Goal: Task Accomplishment & Management: Complete application form

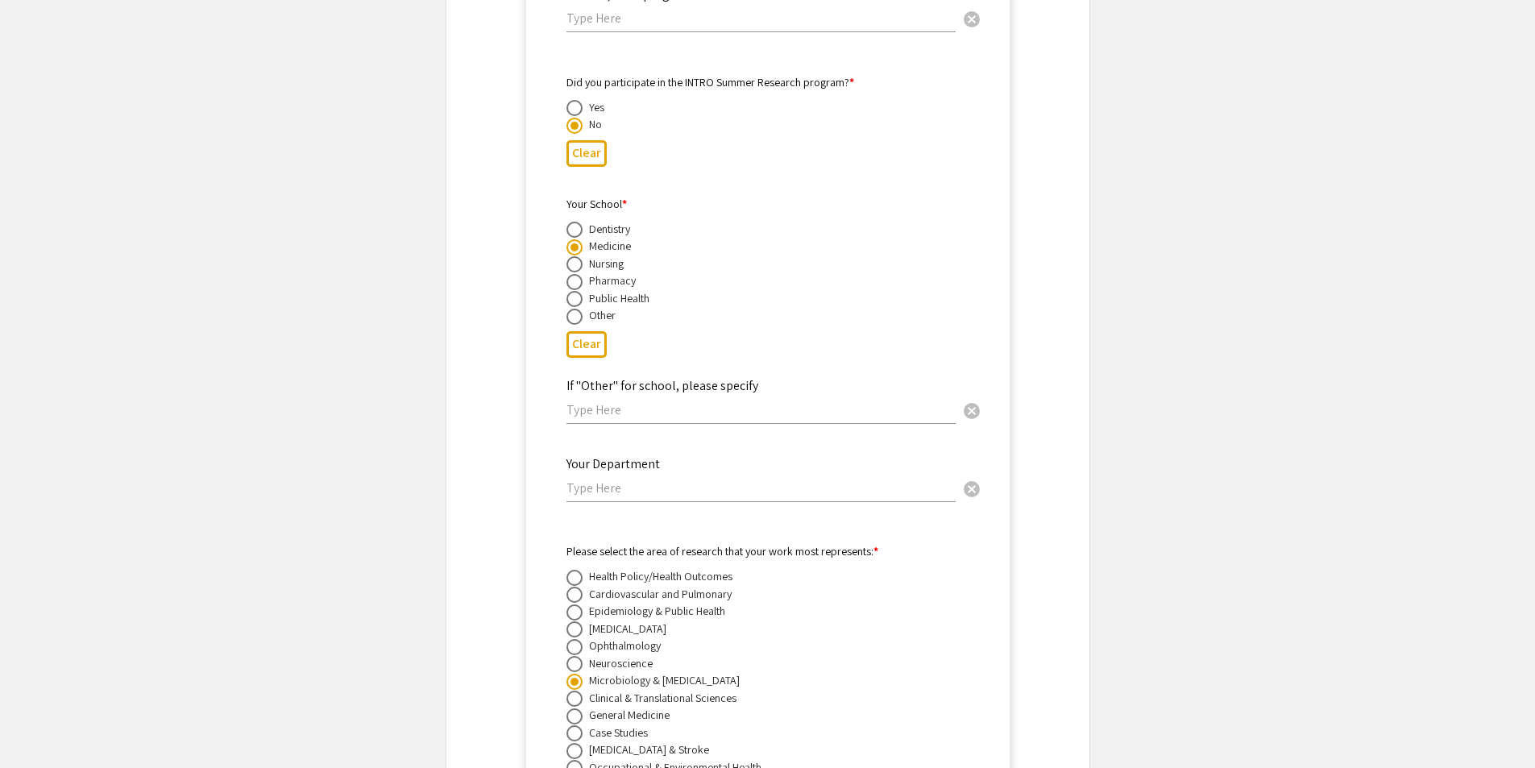
scroll to position [3938, 0]
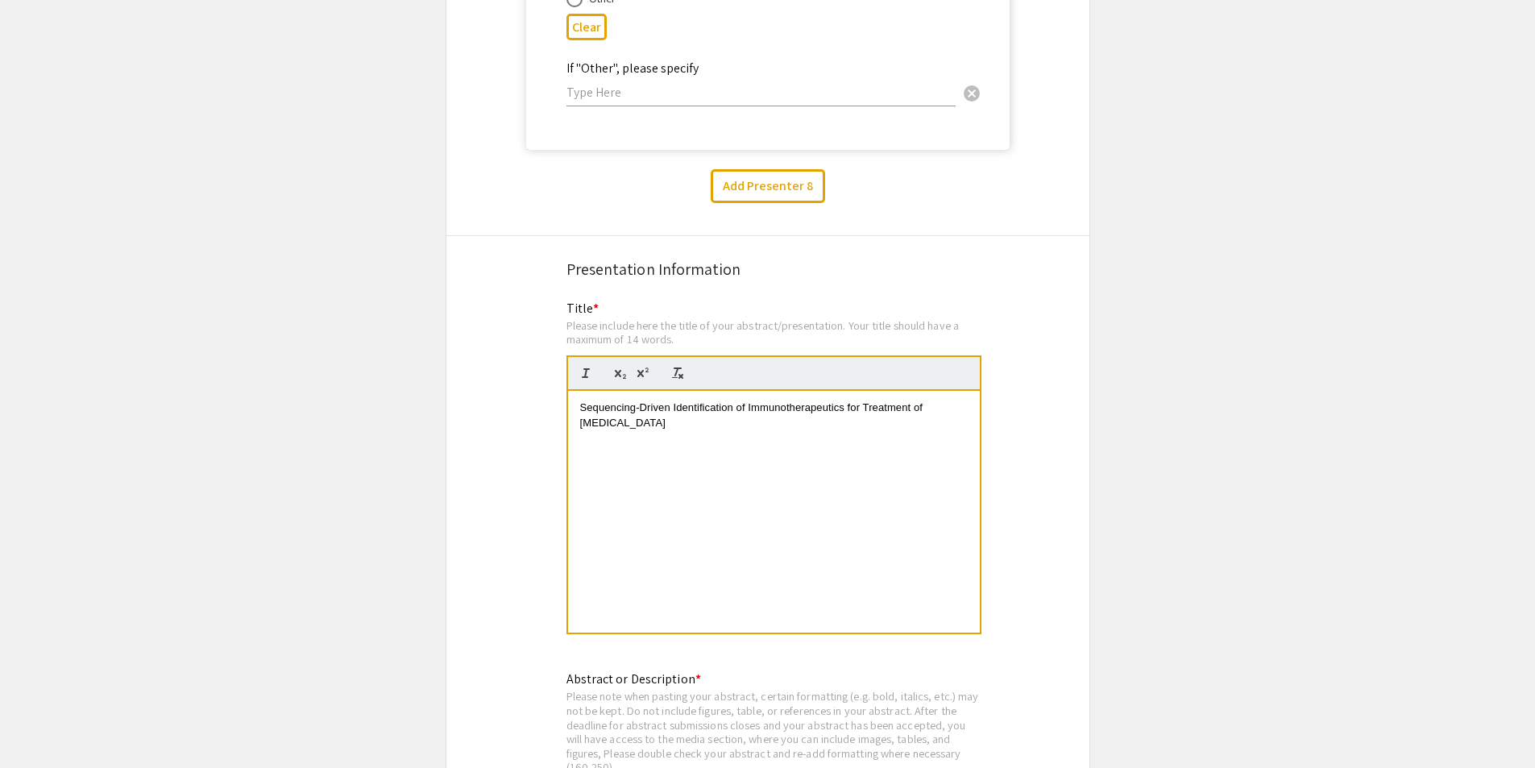
scroll to position [15463, 0]
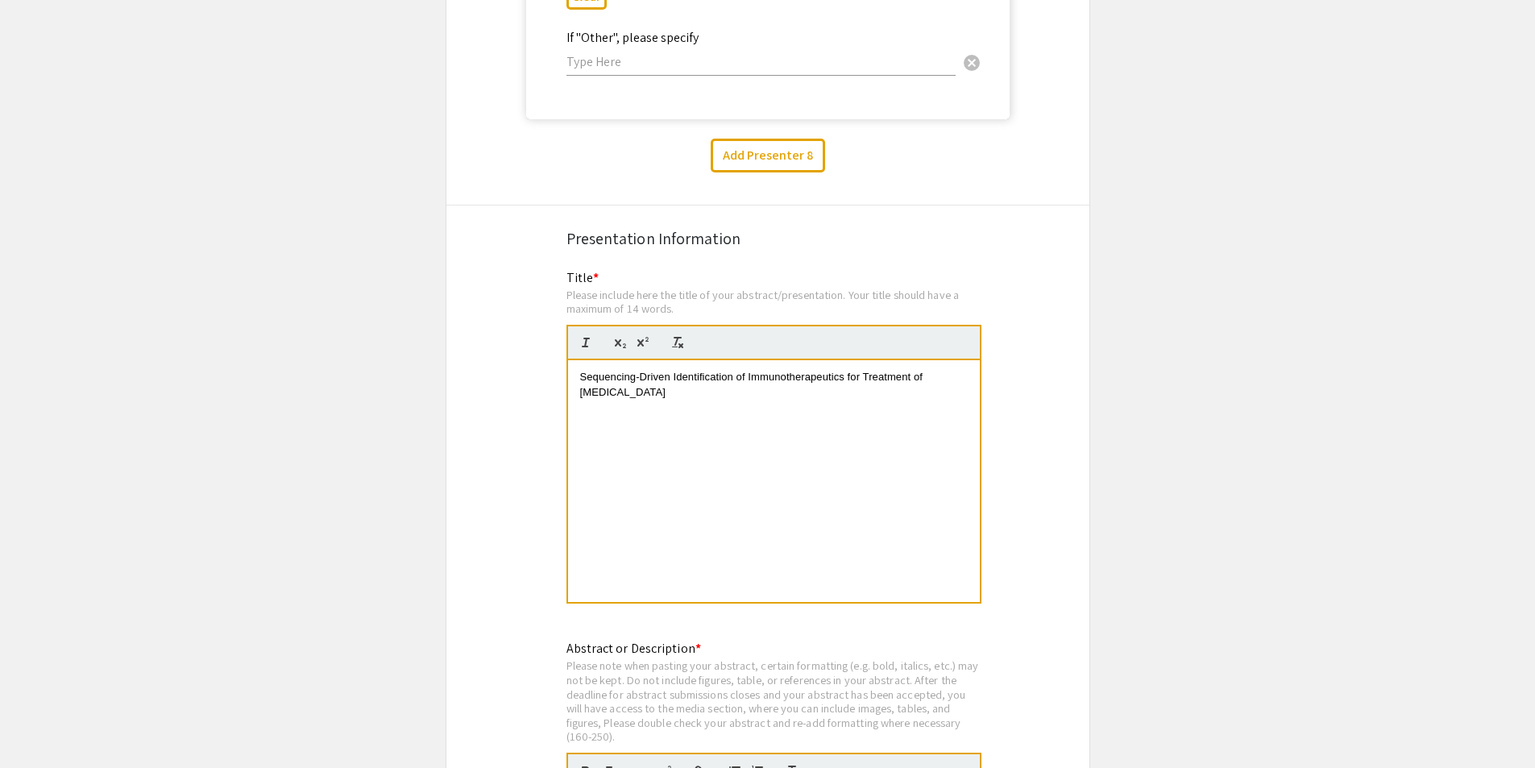
click at [933, 435] on div "Sequencing-Driven Identification of Immunotherapeutics for Treatment of [MEDICA…" at bounding box center [774, 481] width 412 height 242
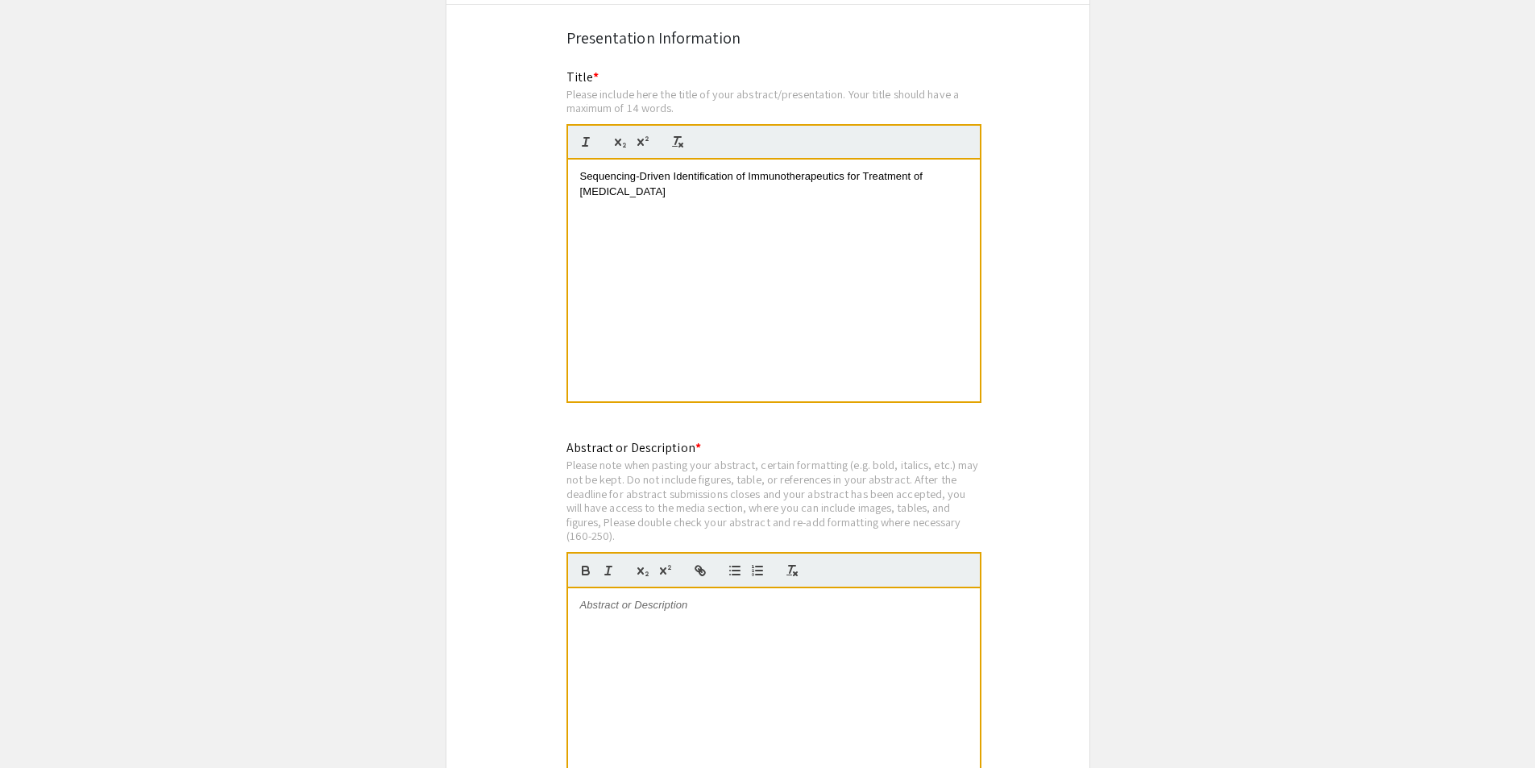
scroll to position [16027, 0]
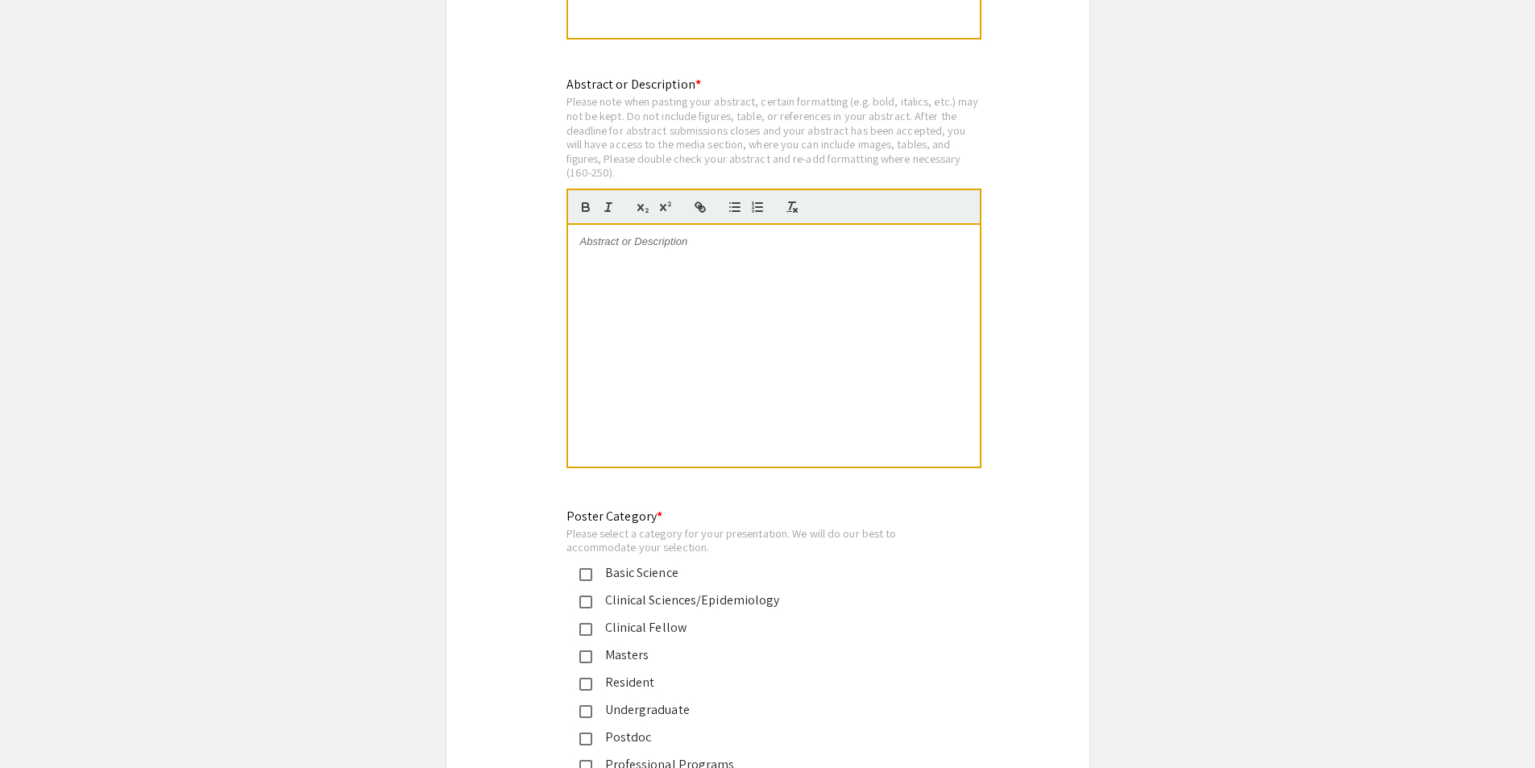
click at [686, 242] on div at bounding box center [774, 346] width 412 height 242
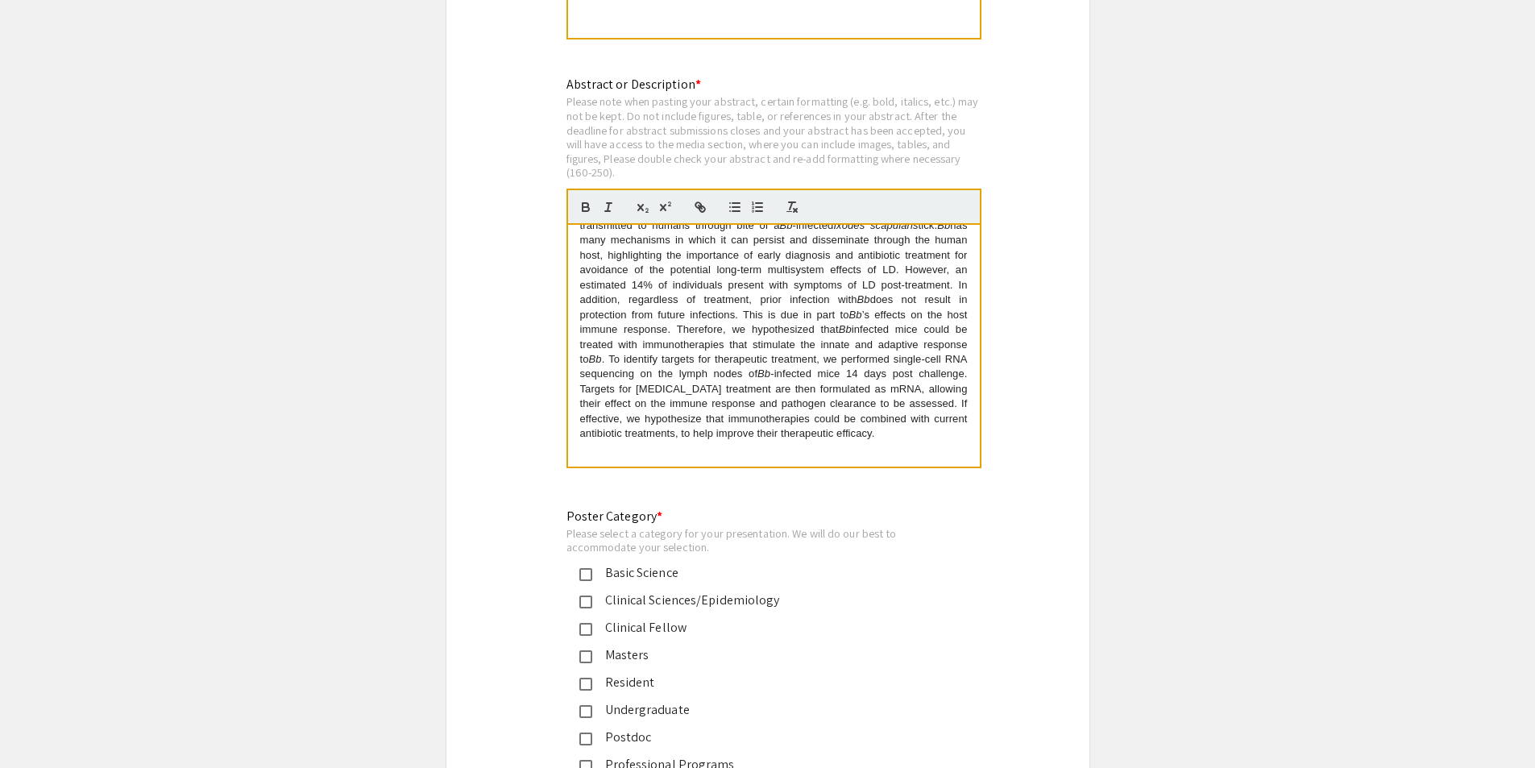
scroll to position [0, 0]
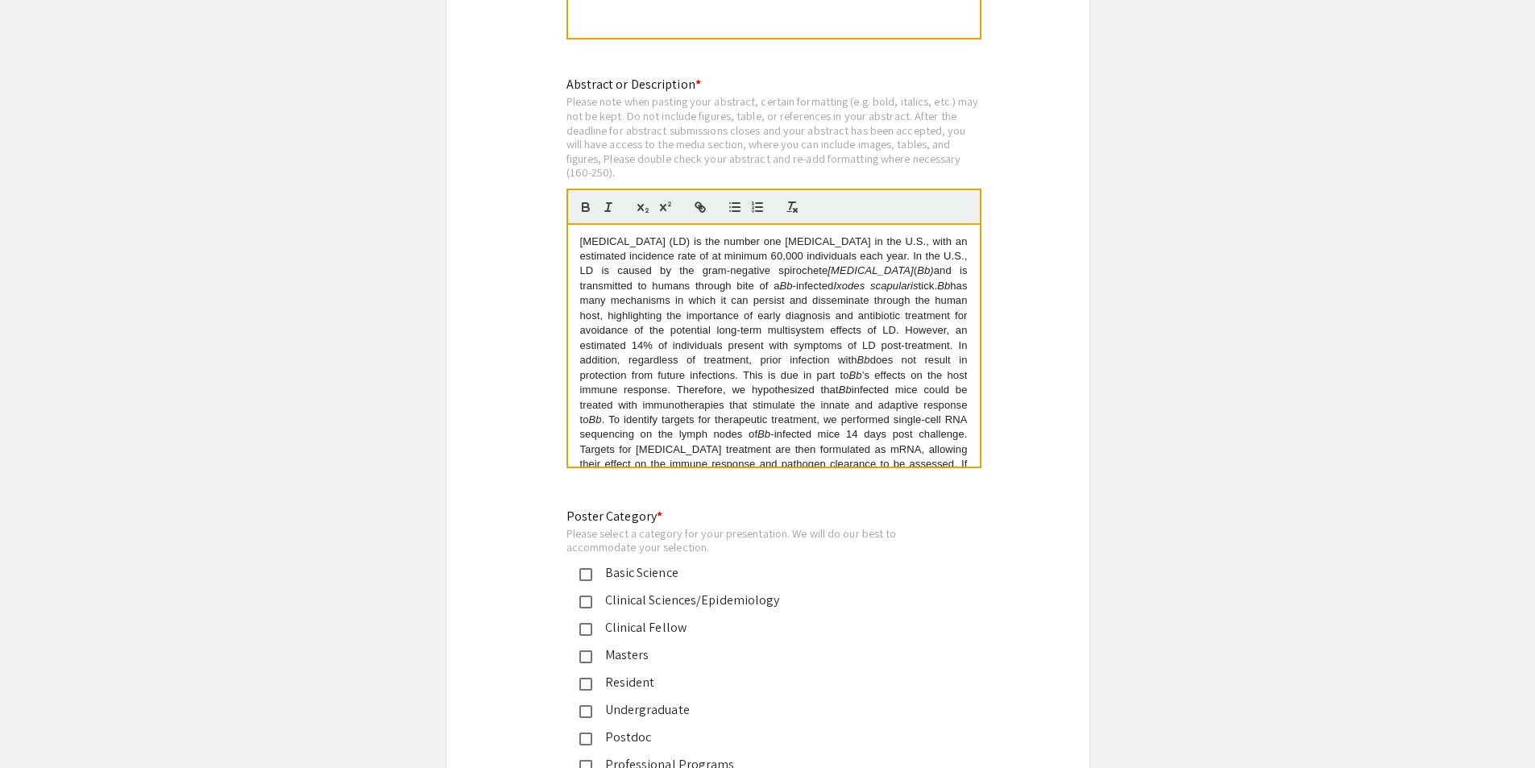
click at [713, 235] on p "[MEDICAL_DATA] (LD) is the number one [MEDICAL_DATA] in the U.S., with an estim…" at bounding box center [774, 369] width 388 height 268
drag, startPoint x: 712, startPoint y: 251, endPoint x: 929, endPoint y: 249, distance: 216.8
click at [713, 251] on span "[MEDICAL_DATA] (LD) is the number one [MEDICAL_DATA] in the U.S., with an estim…" at bounding box center [775, 256] width 391 height 42
click at [750, 354] on span "does not result in protection from future infections. This is due in part to" at bounding box center [775, 367] width 391 height 27
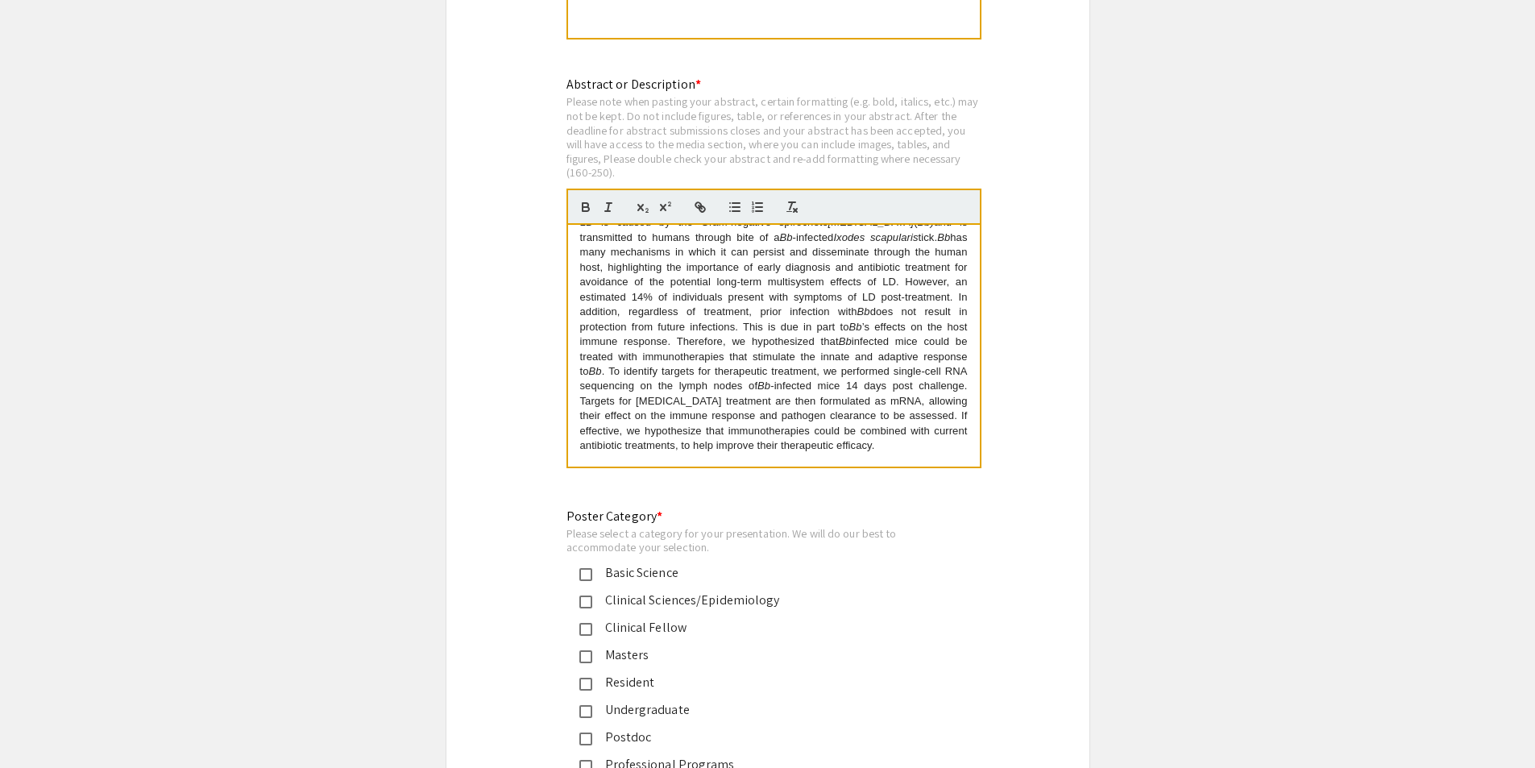
scroll to position [75, 0]
click at [781, 353] on span ". To identify targets for therapeutic treatment, we performed single-cell RNA s…" at bounding box center [775, 366] width 391 height 27
click at [789, 368] on span "-infected mice 14 days post challenge. Targets for [MEDICAL_DATA] treatment are…" at bounding box center [775, 404] width 391 height 72
click at [760, 397] on span "-infected mice 14 days post challenge. Targets for [MEDICAL_DATA] treatment are…" at bounding box center [775, 404] width 391 height 72
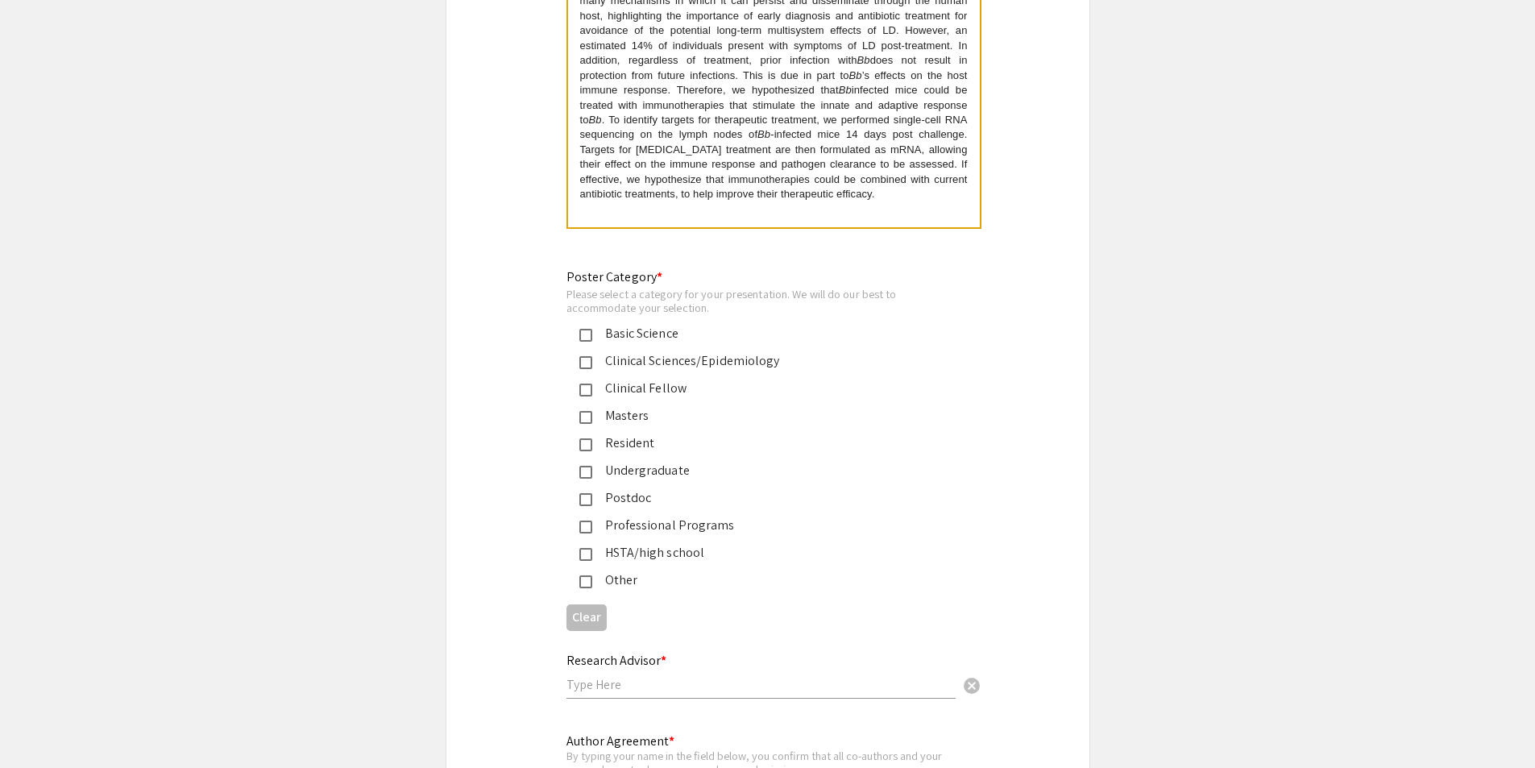
scroll to position [16269, 0]
click at [635, 322] on div "Basic Science" at bounding box center [761, 331] width 338 height 19
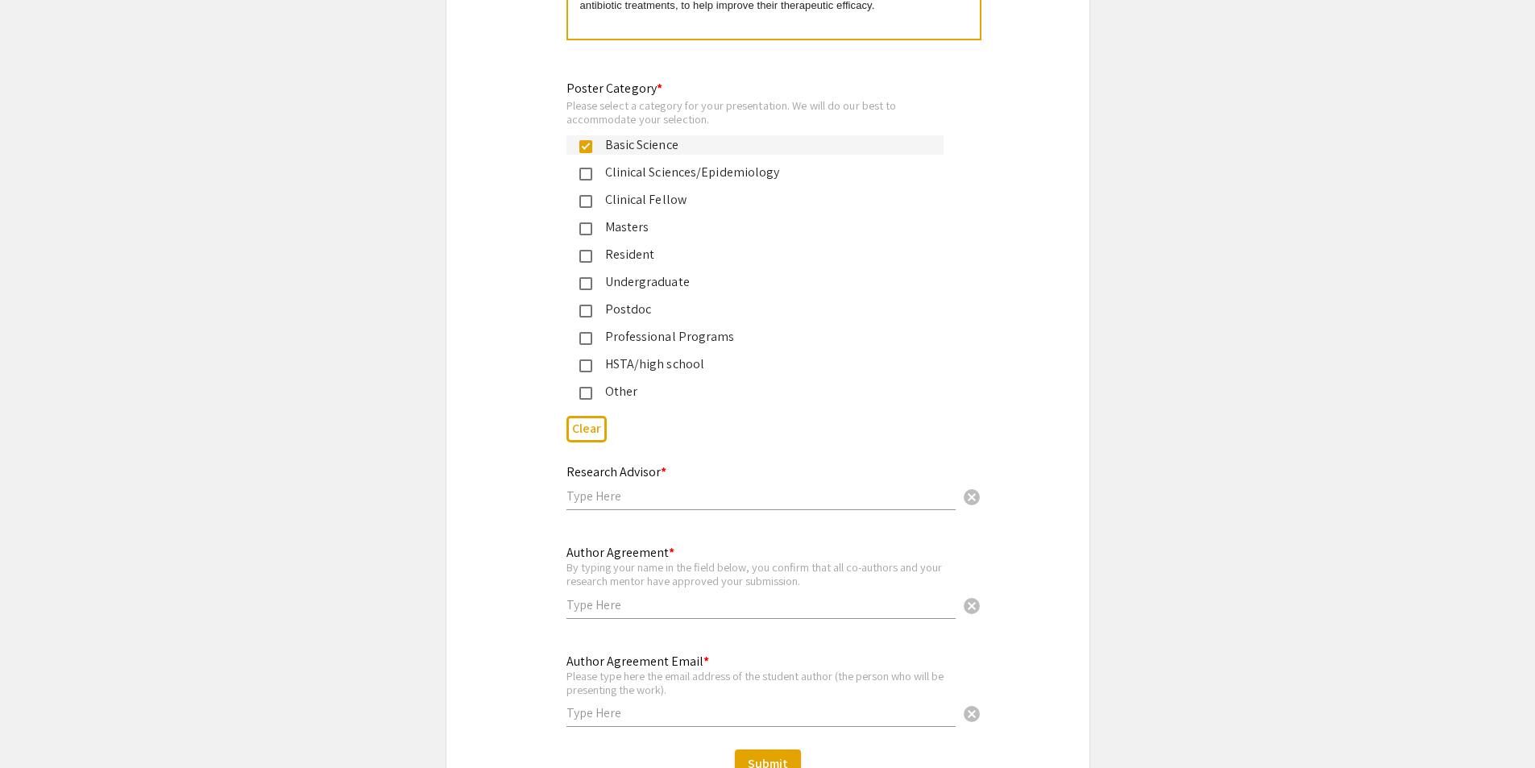
scroll to position [16511, 0]
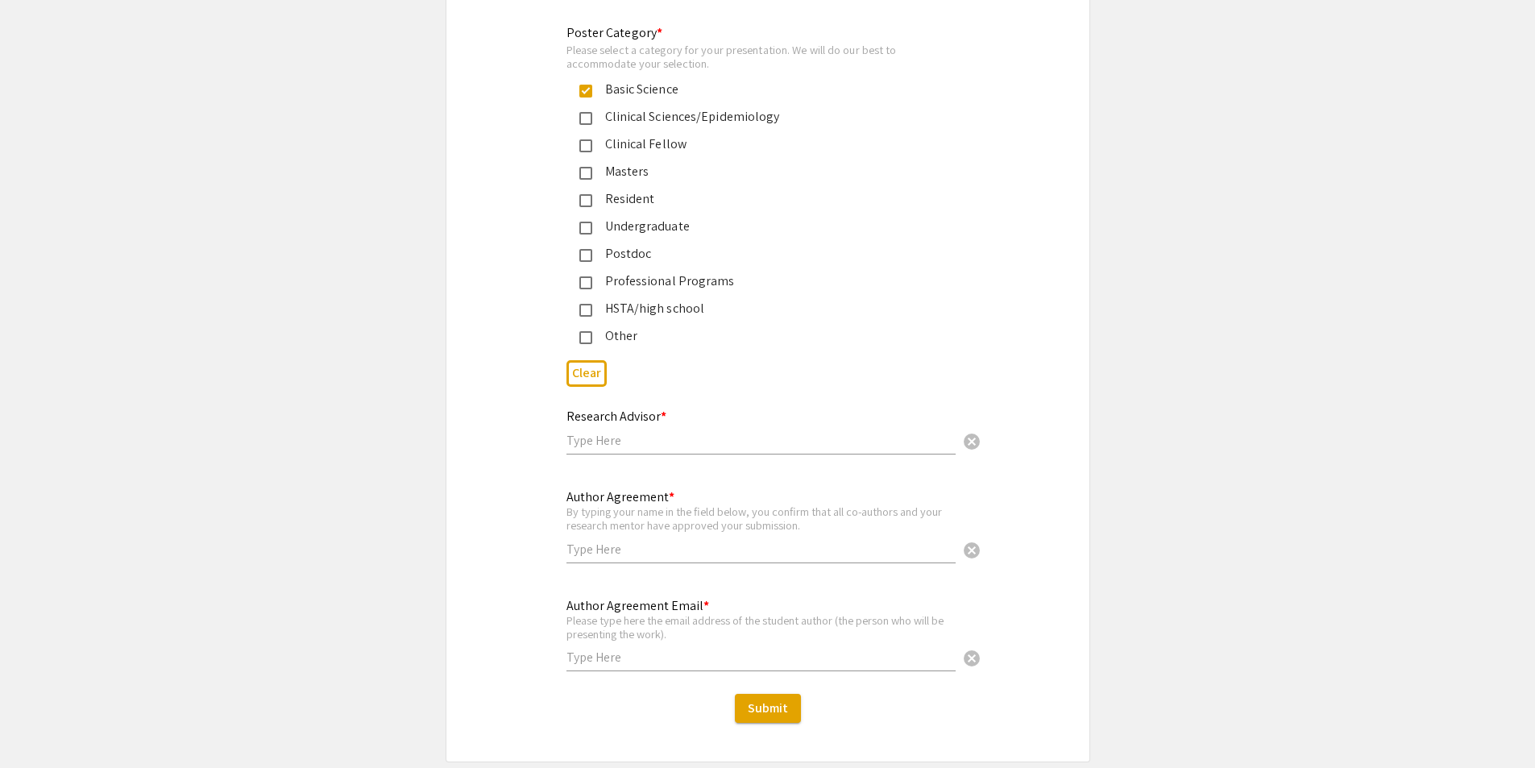
click at [745, 432] on input "text" at bounding box center [761, 440] width 389 height 17
type input "[PERSON_NAME]"
click at [759, 541] on input "text" at bounding box center [761, 549] width 389 height 17
type input "[PERSON_NAME]"
click at [853, 649] on input "text" at bounding box center [761, 657] width 389 height 17
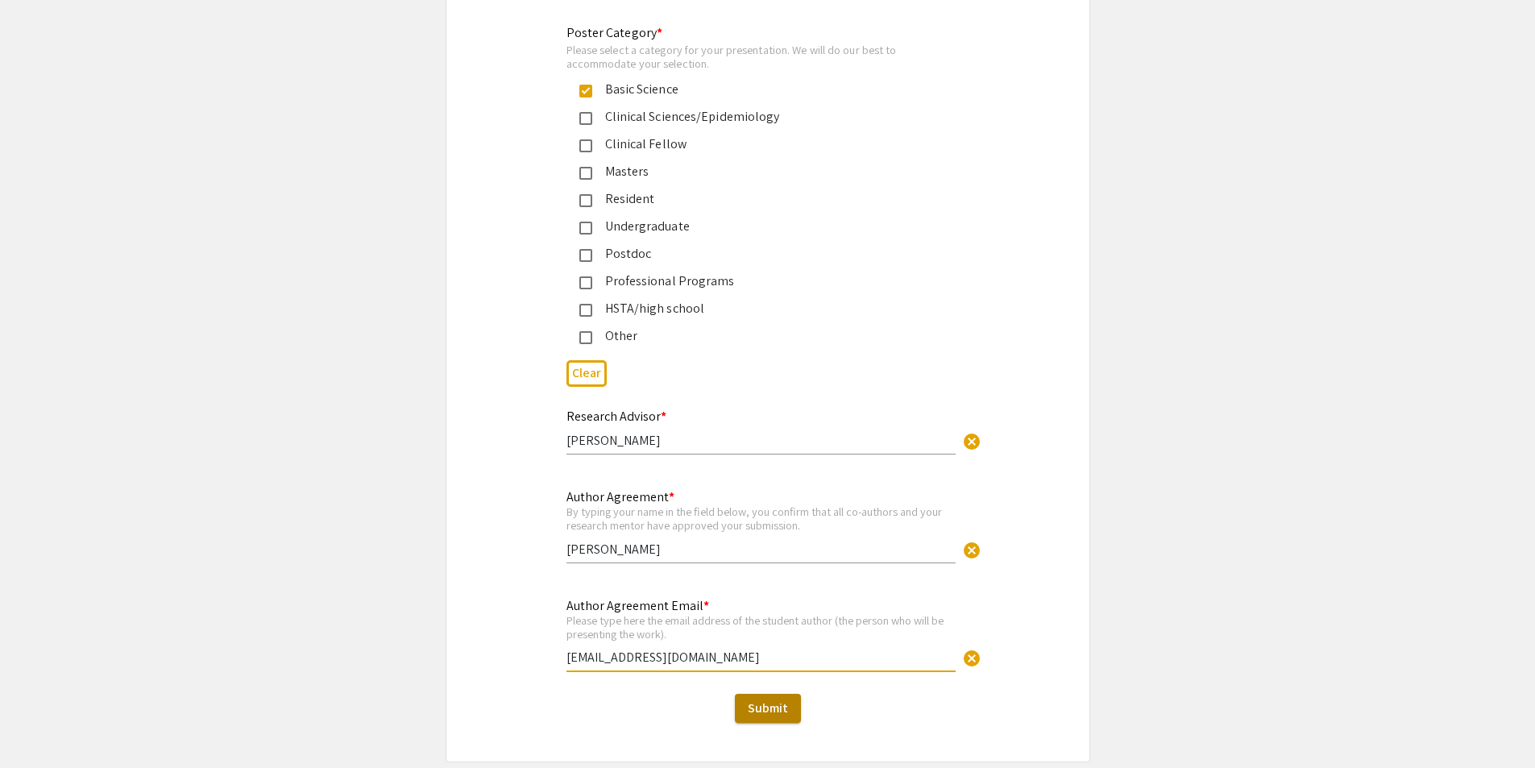
type input "[EMAIL_ADDRESS][DOMAIN_NAME]"
click at [782, 700] on span "Submit" at bounding box center [768, 708] width 40 height 17
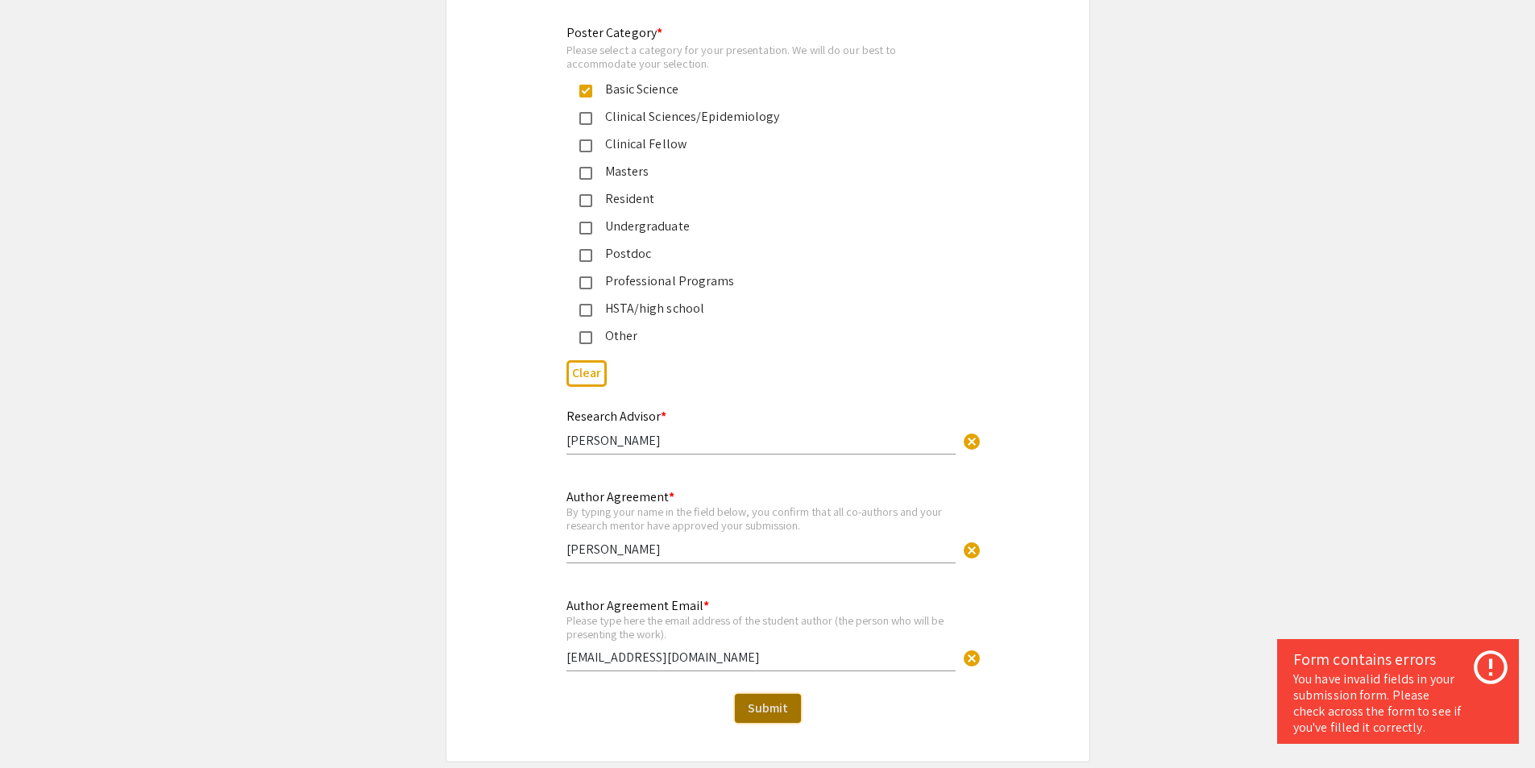
scroll to position [11340, 0]
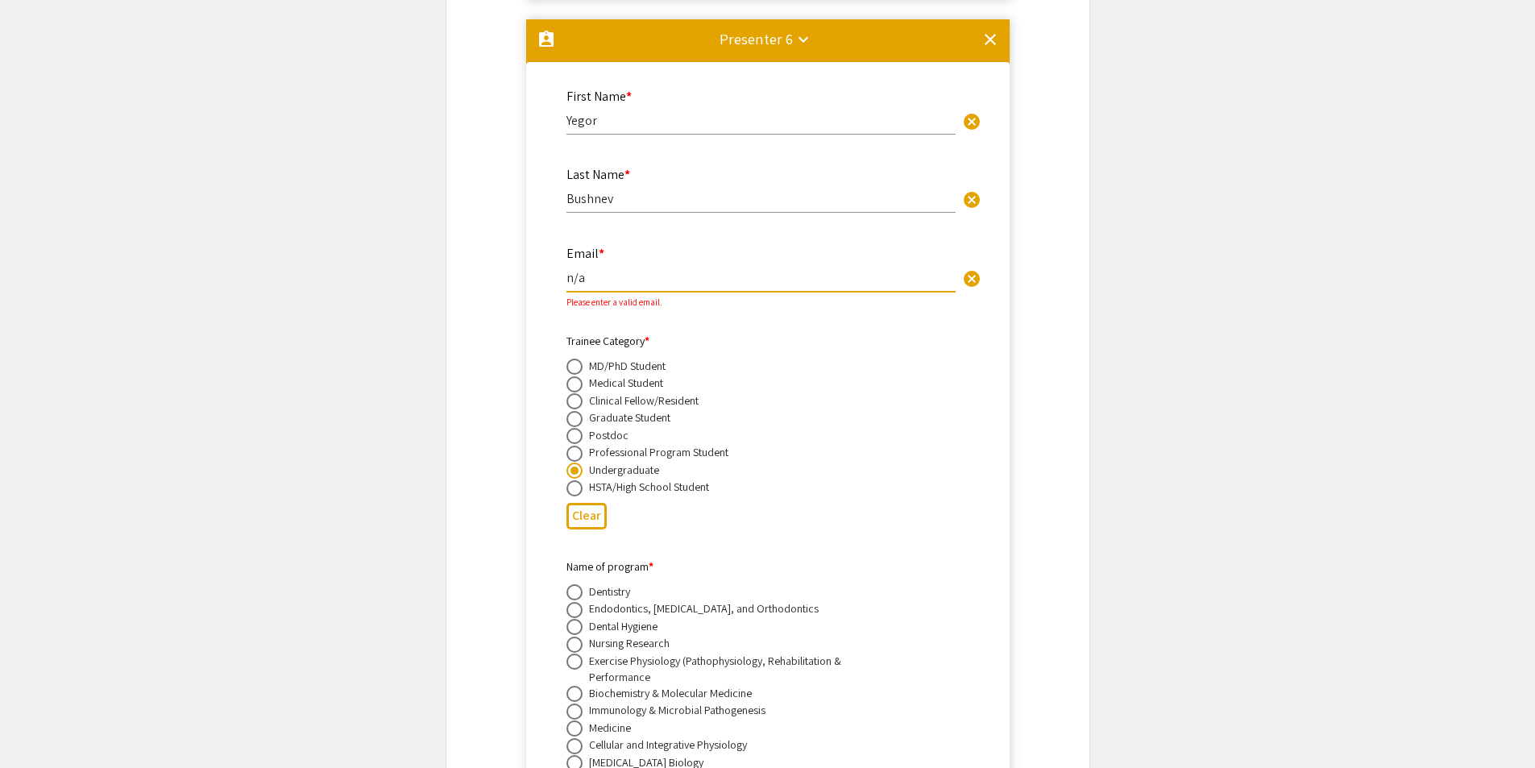
click at [646, 269] on input "n/a" at bounding box center [761, 277] width 389 height 17
click at [989, 30] on mat-icon "clear" at bounding box center [990, 39] width 19 height 19
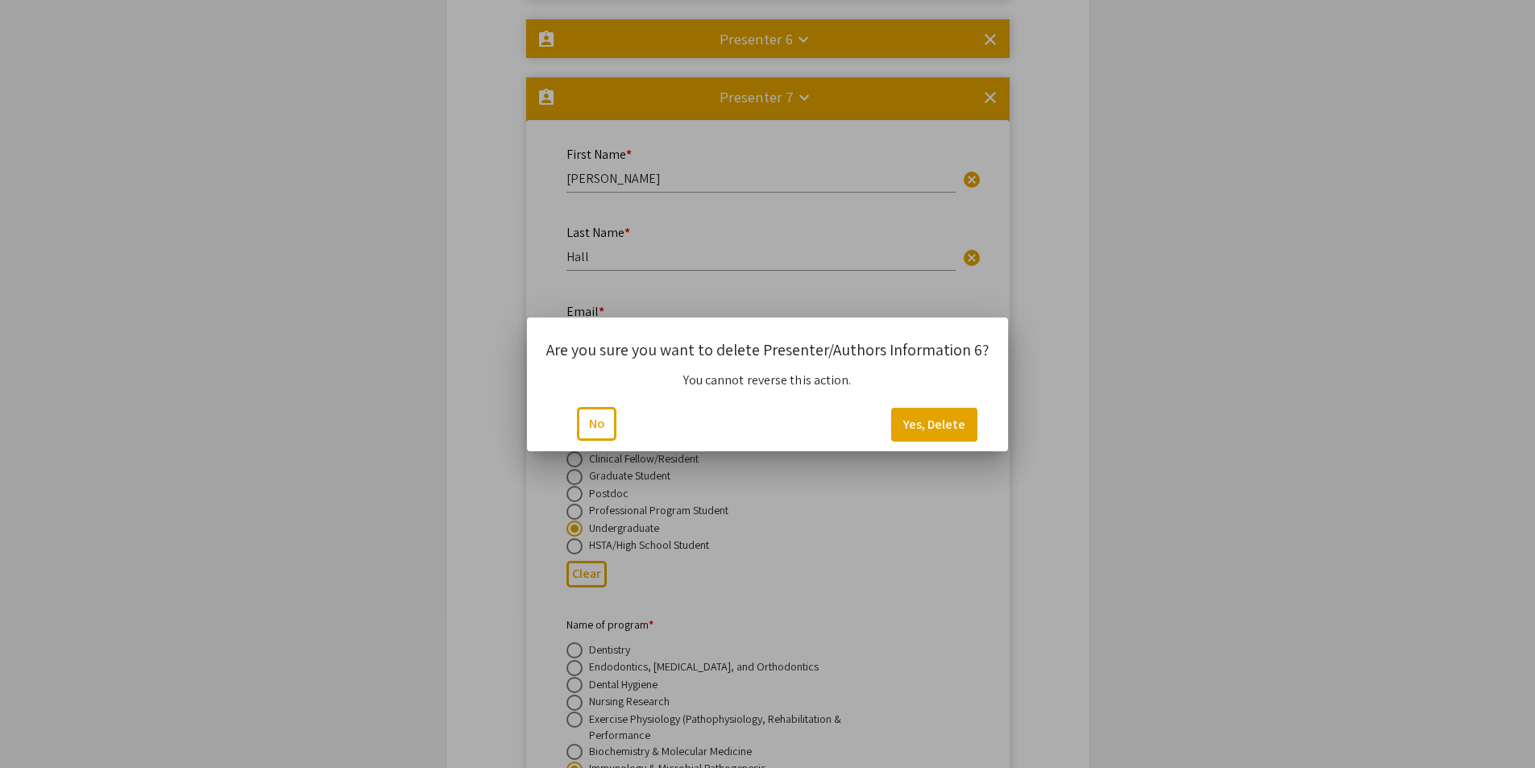
scroll to position [0, 0]
click at [936, 426] on button "Yes, Delete" at bounding box center [934, 425] width 86 height 34
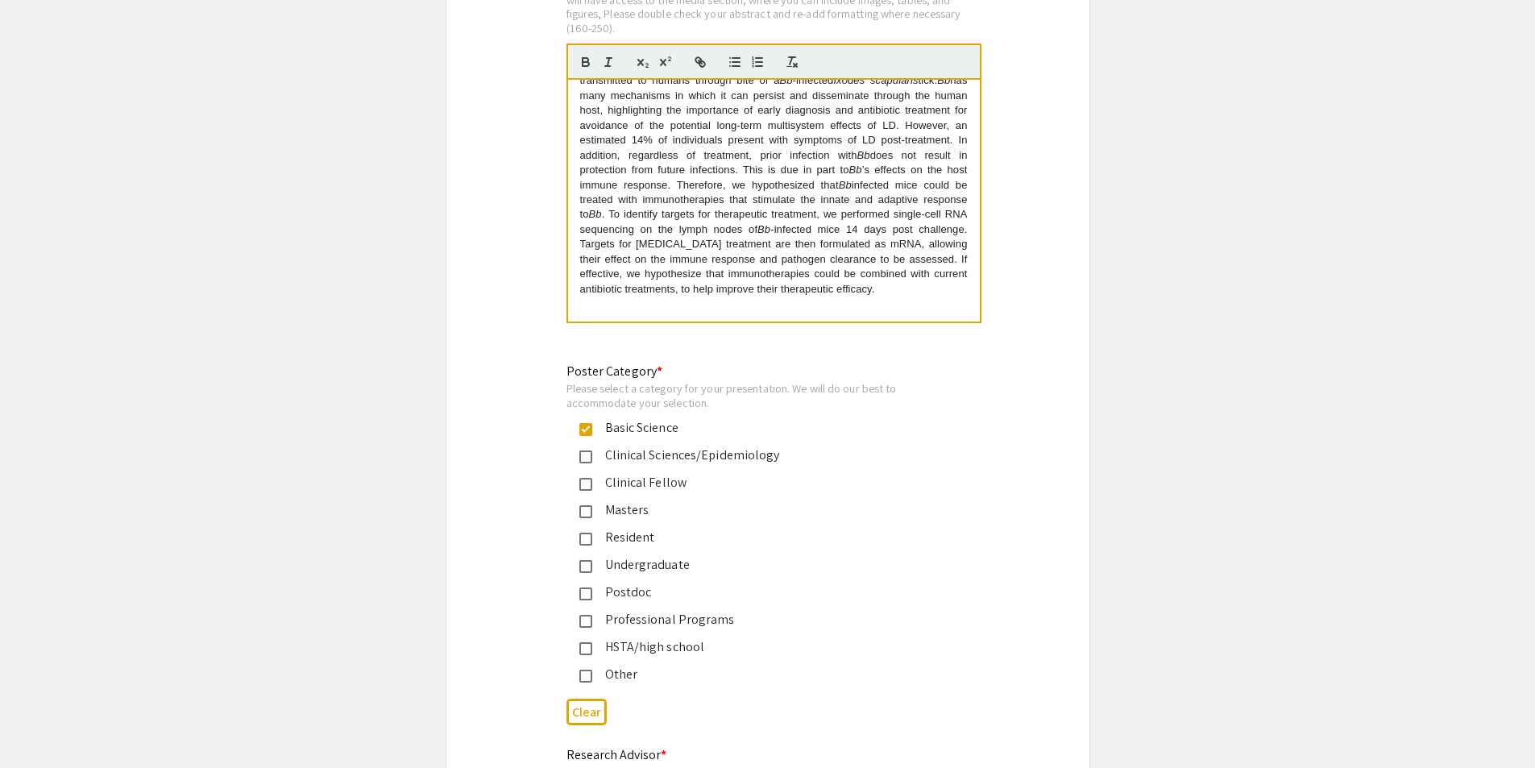
scroll to position [14426, 0]
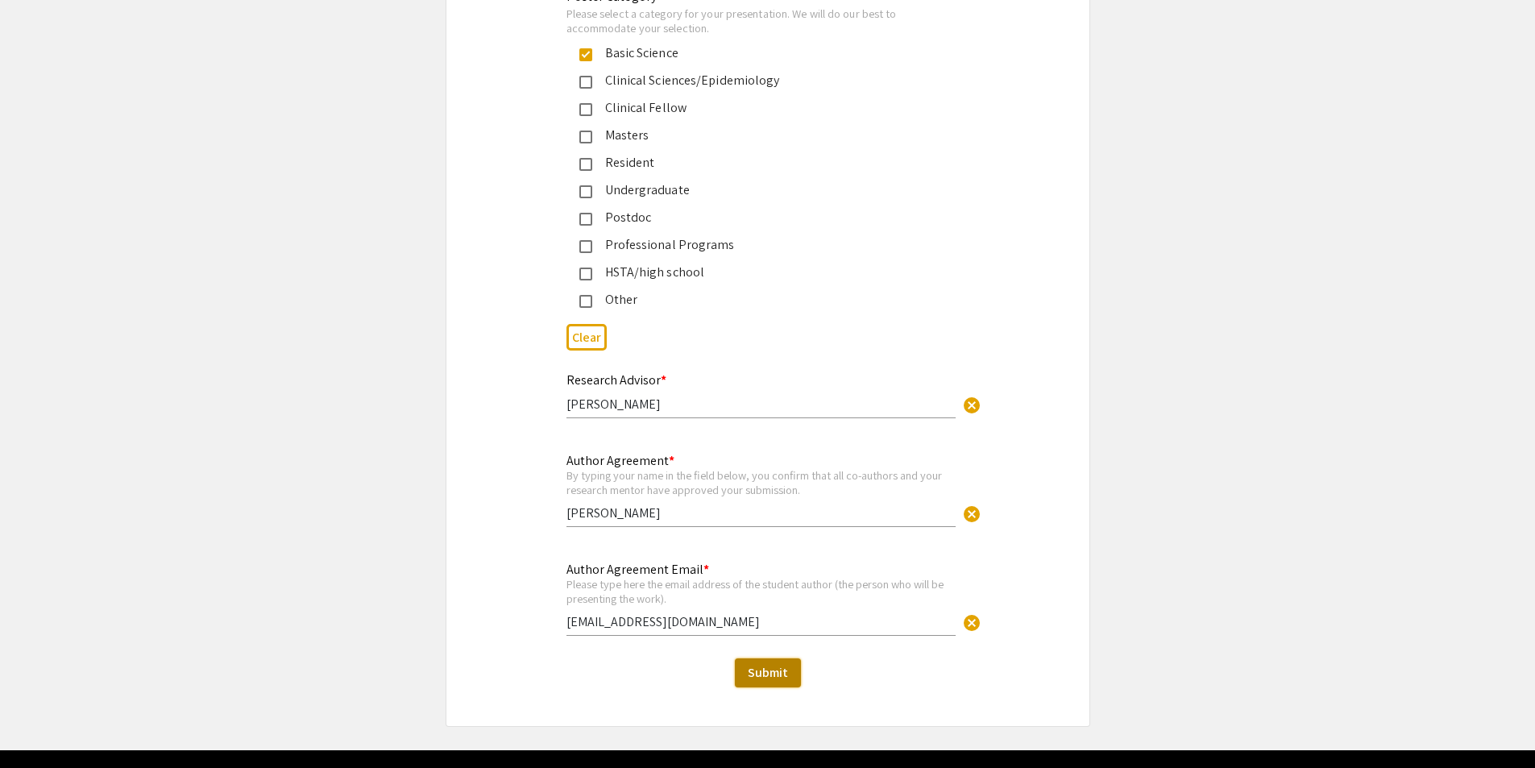
click at [774, 664] on span "Submit" at bounding box center [768, 672] width 40 height 17
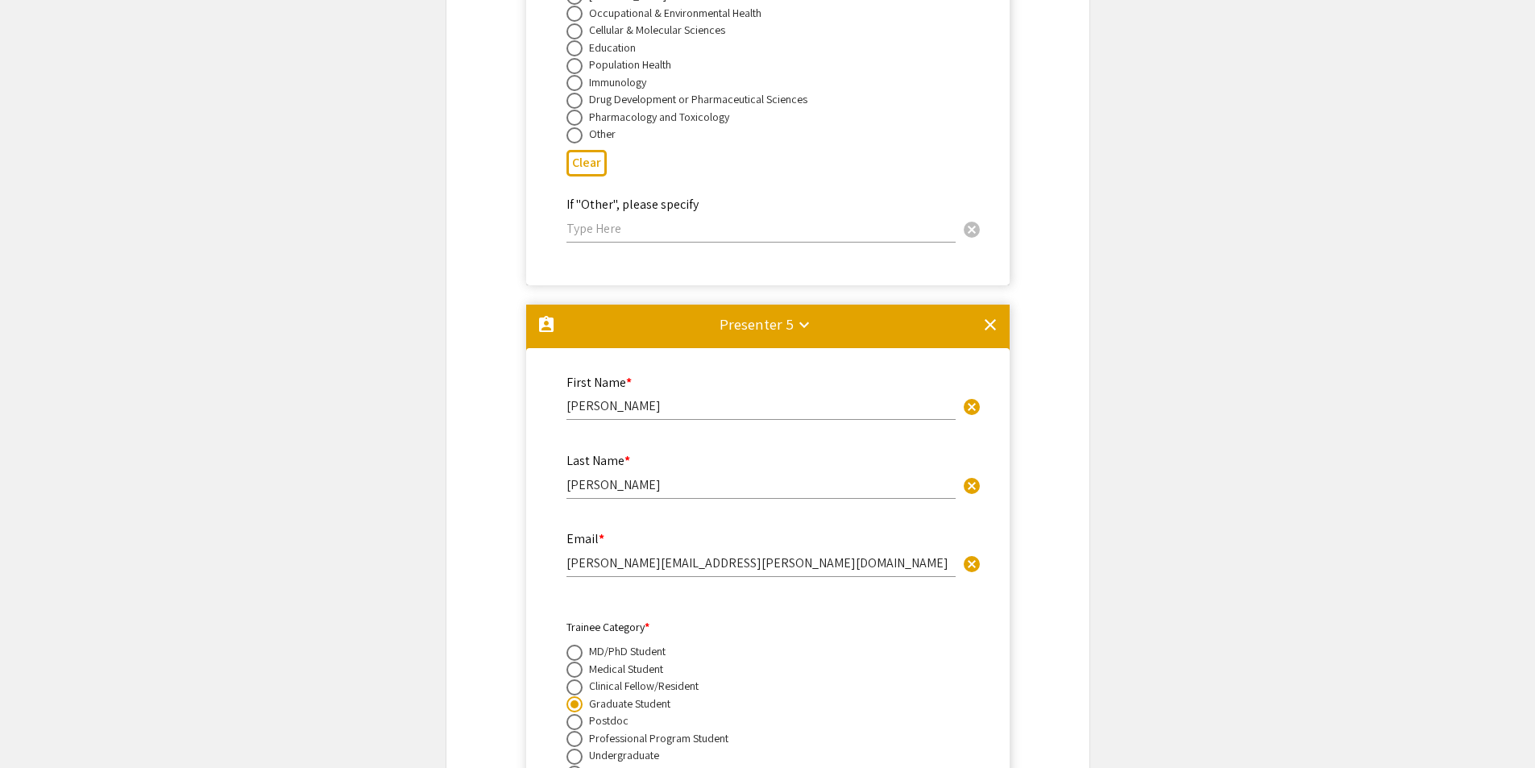
scroll to position [9026, 0]
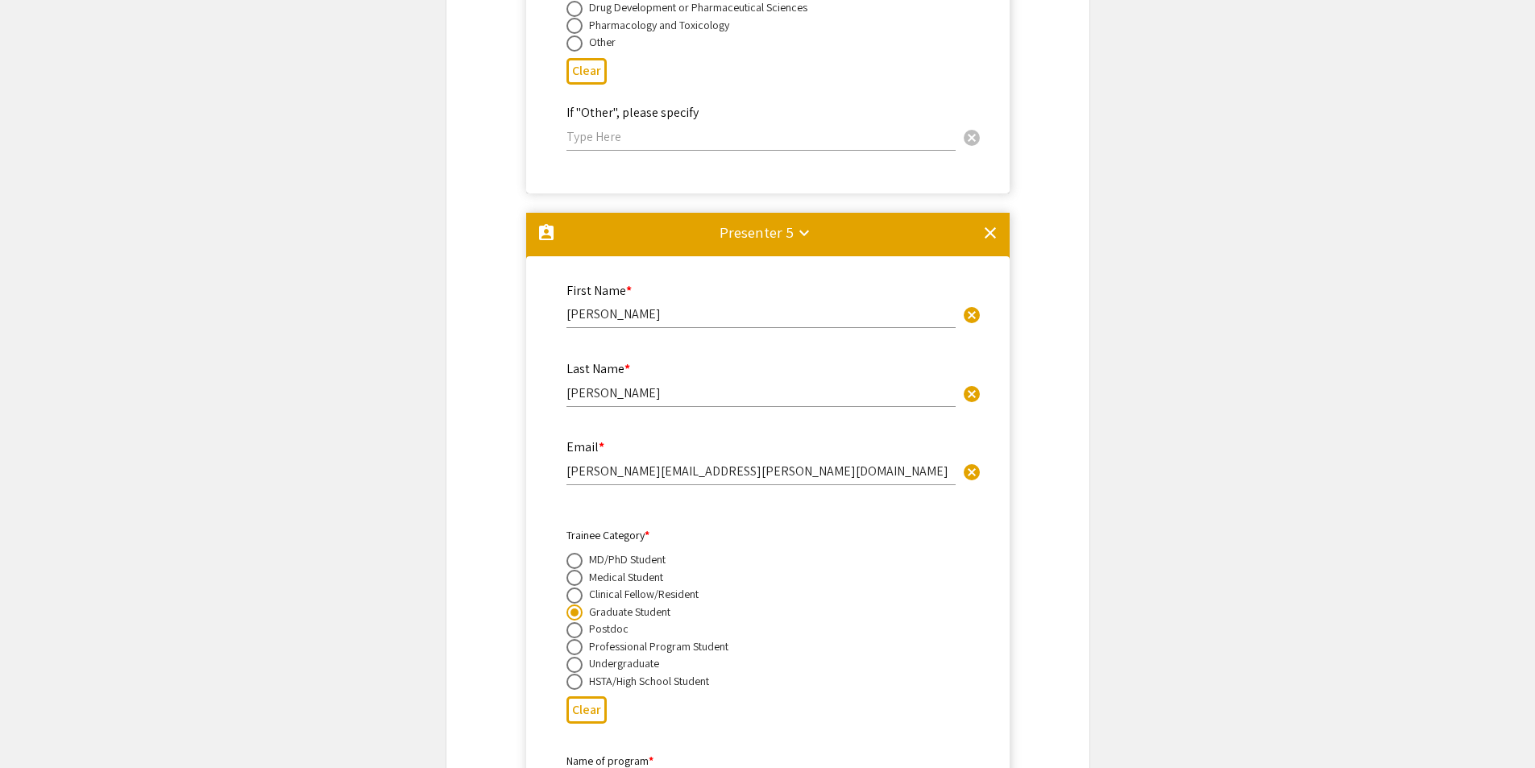
click at [986, 223] on mat-icon "clear" at bounding box center [990, 232] width 19 height 19
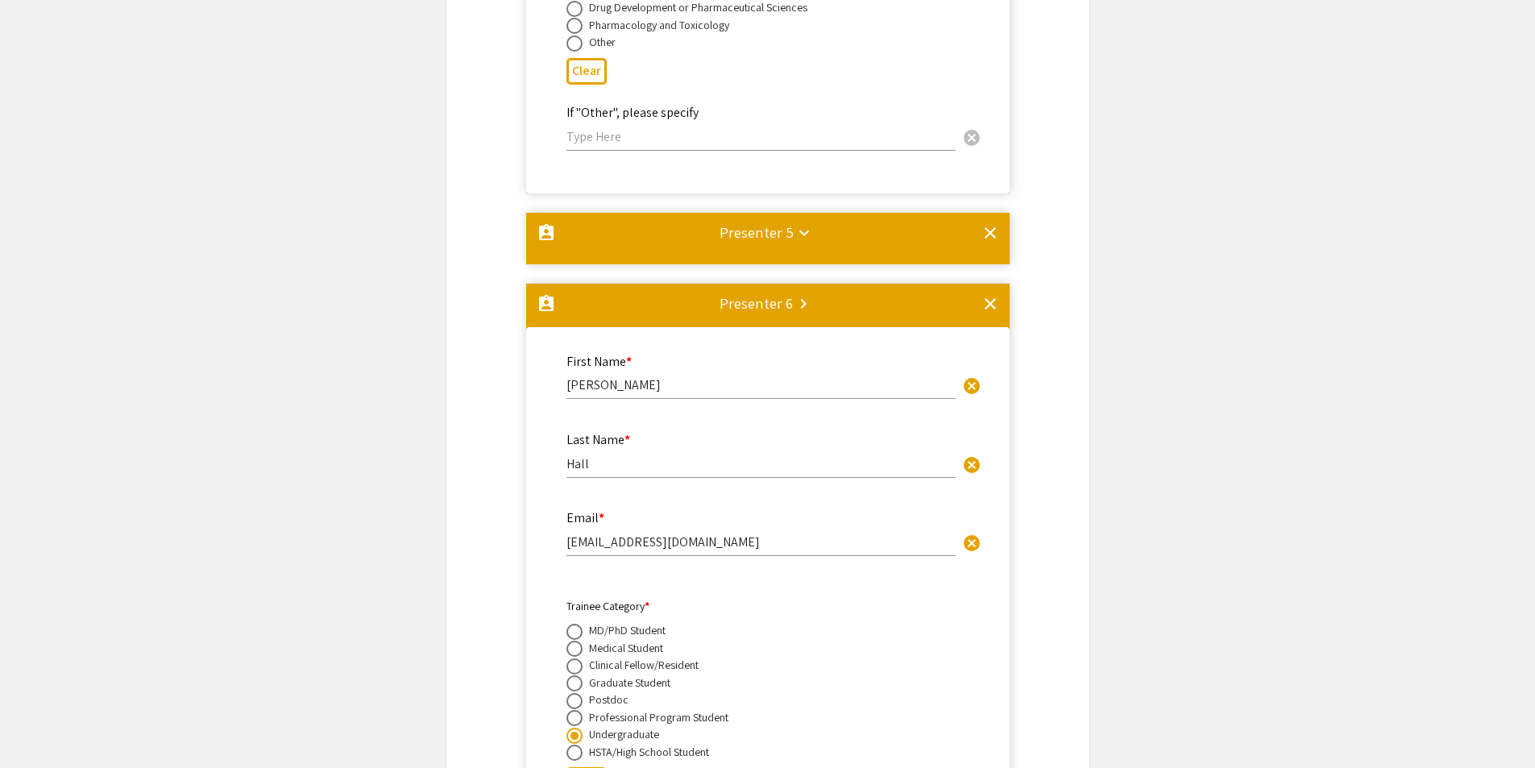
scroll to position [0, 0]
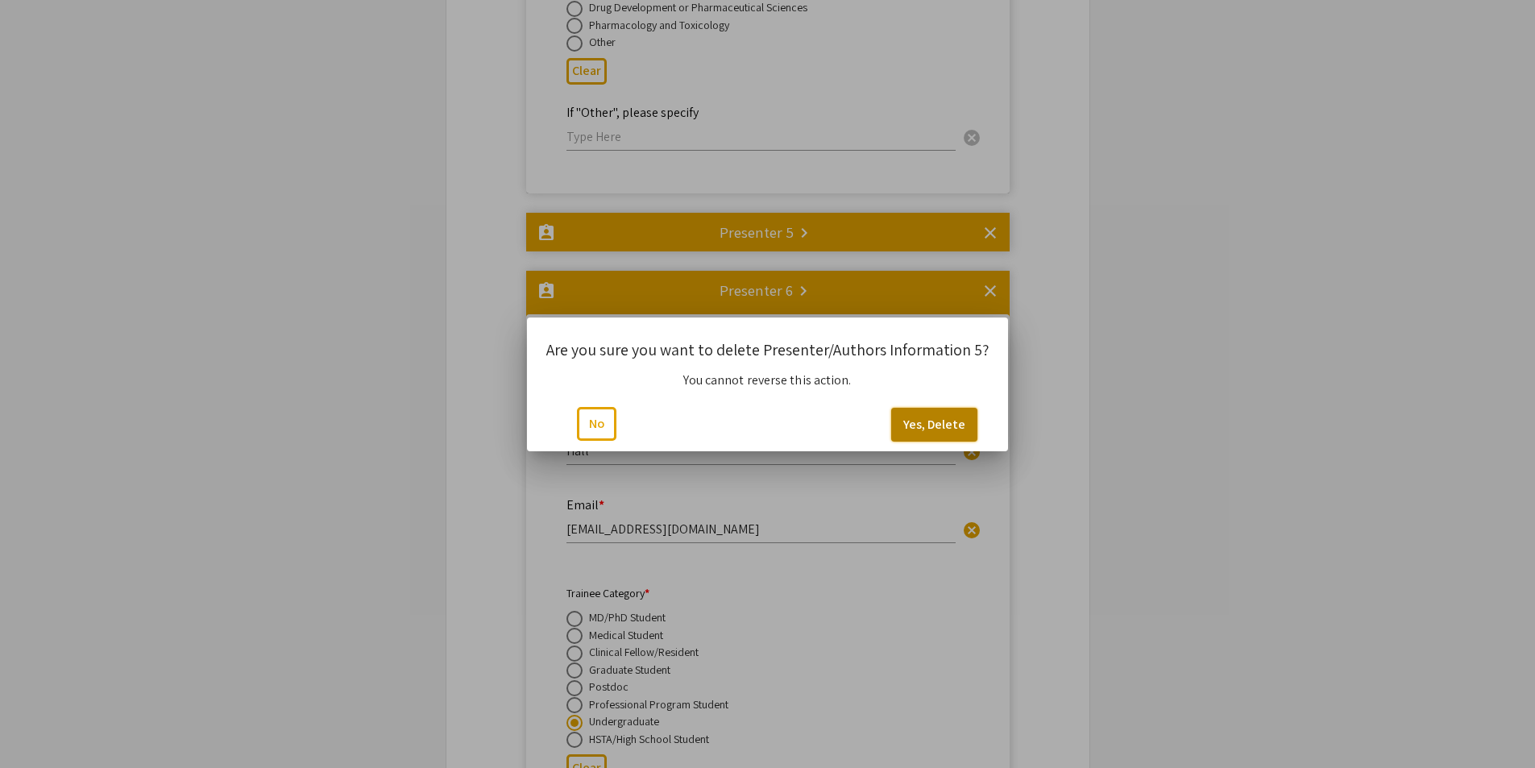
click at [941, 426] on button "Yes, Delete" at bounding box center [934, 425] width 86 height 34
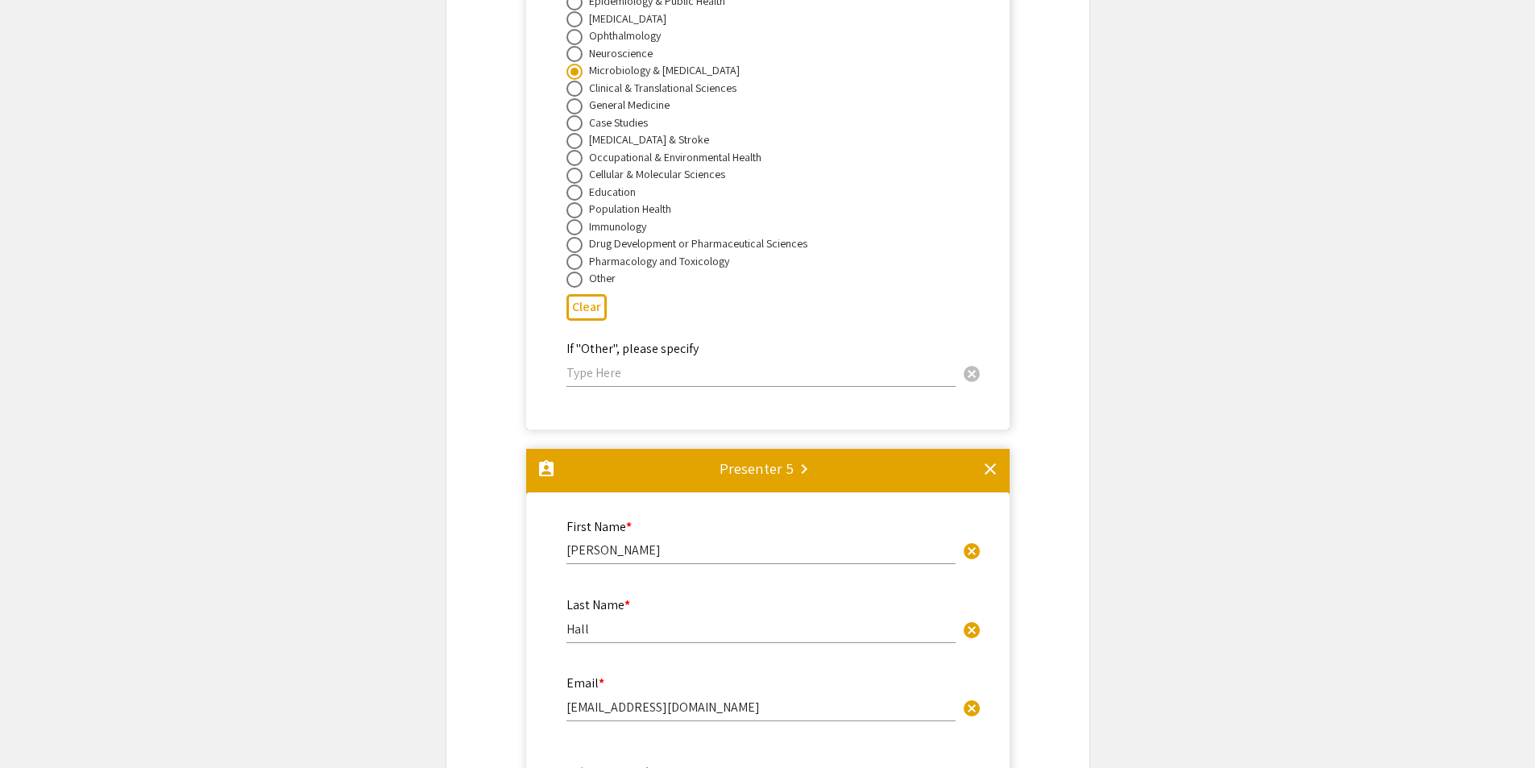
scroll to position [8703, 0]
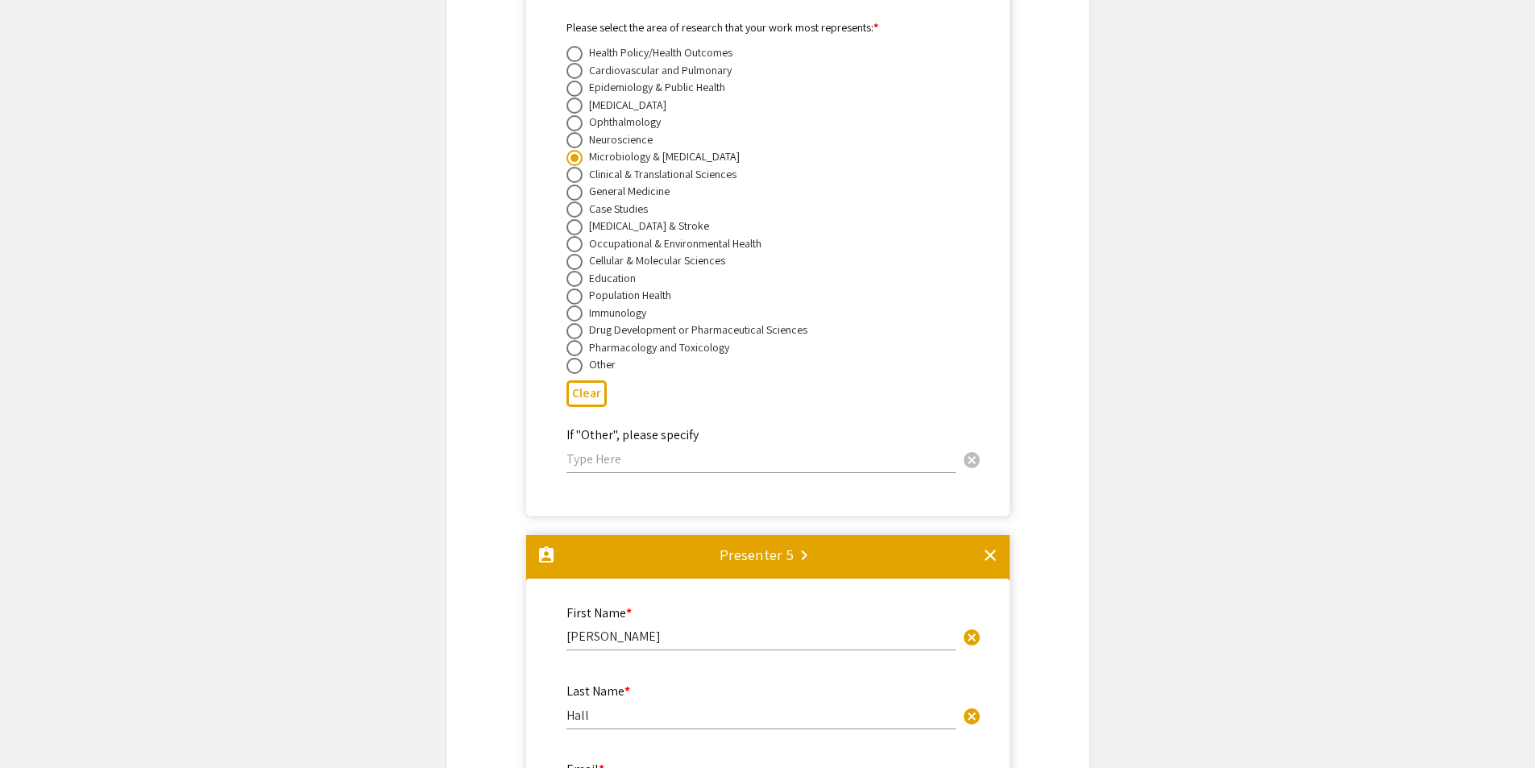
click at [1001, 535] on mat-divider at bounding box center [768, 561] width 484 height 53
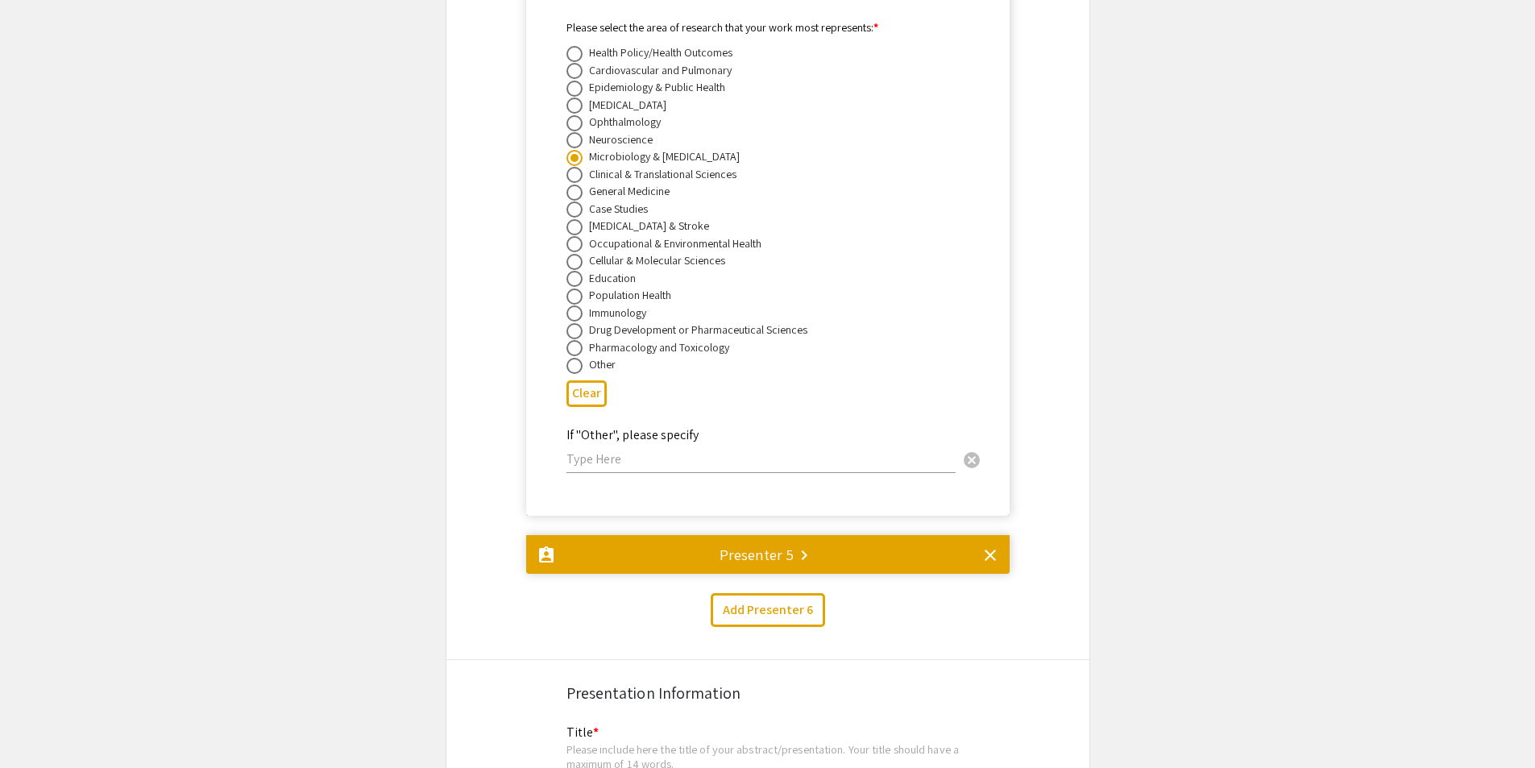
click at [999, 546] on mat-icon "clear" at bounding box center [990, 555] width 19 height 19
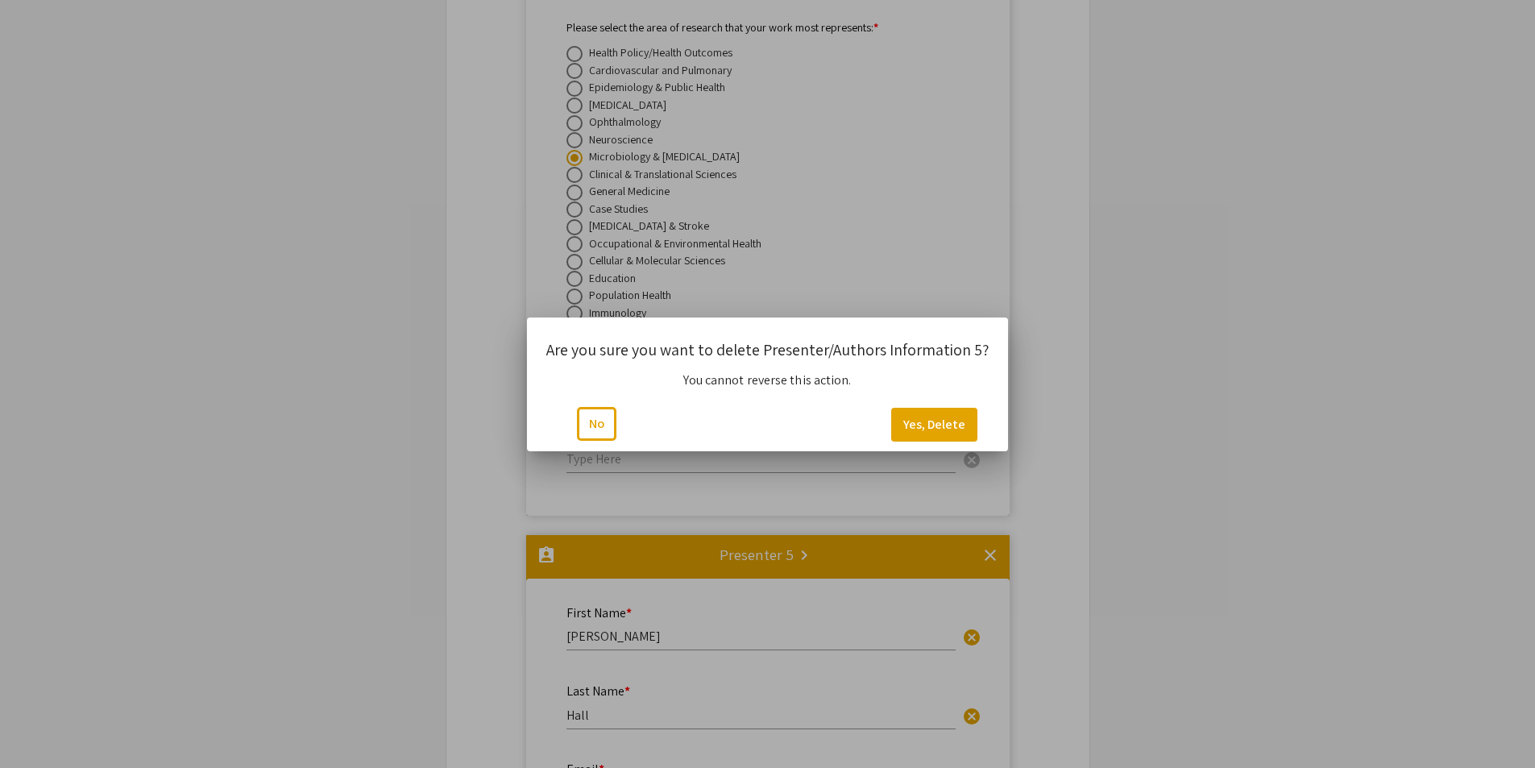
scroll to position [0, 0]
click at [600, 434] on button "No" at bounding box center [596, 424] width 39 height 34
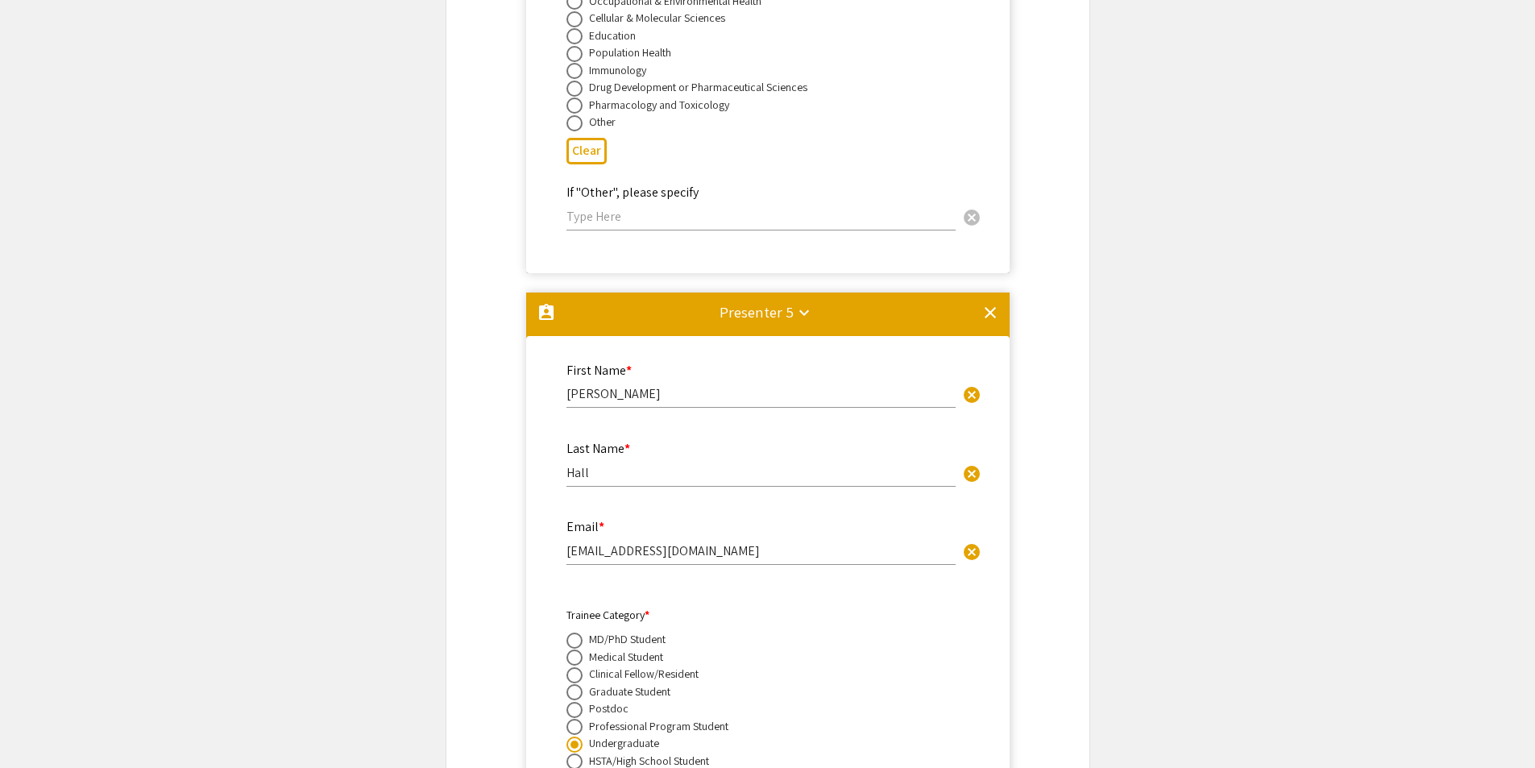
scroll to position [8945, 0]
click at [985, 304] on mat-icon "clear" at bounding box center [990, 313] width 19 height 19
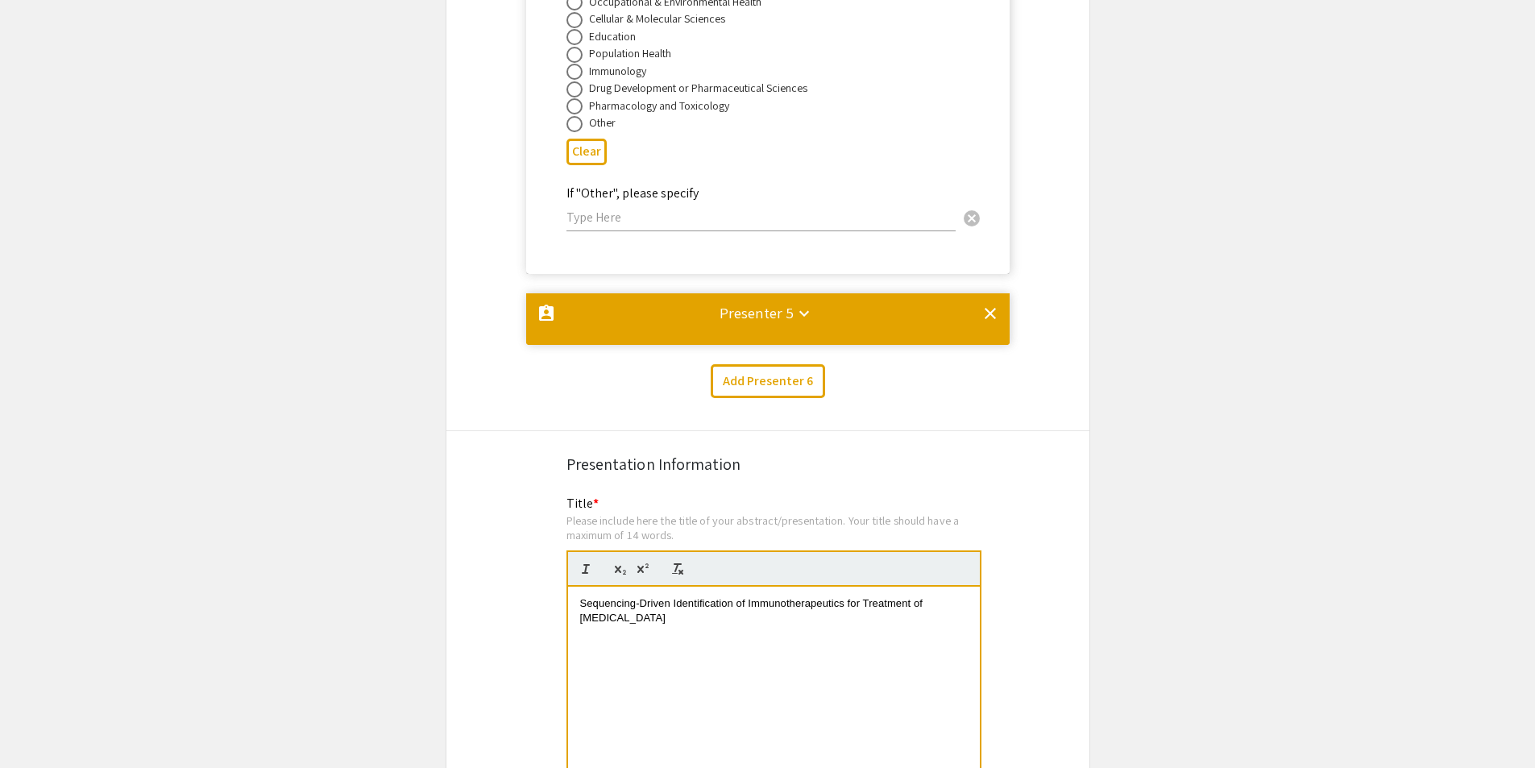
scroll to position [0, 0]
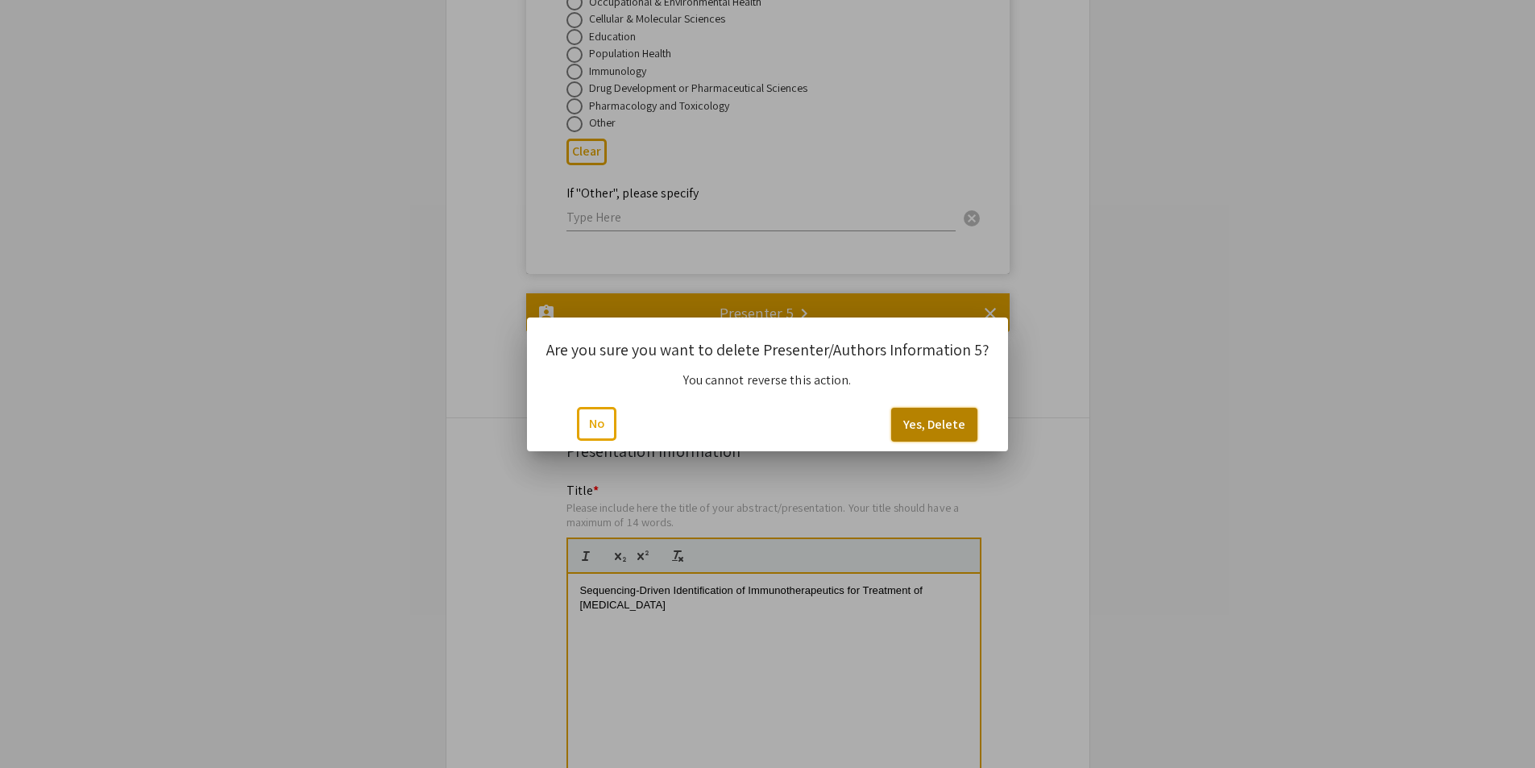
click at [929, 430] on button "Yes, Delete" at bounding box center [934, 425] width 86 height 34
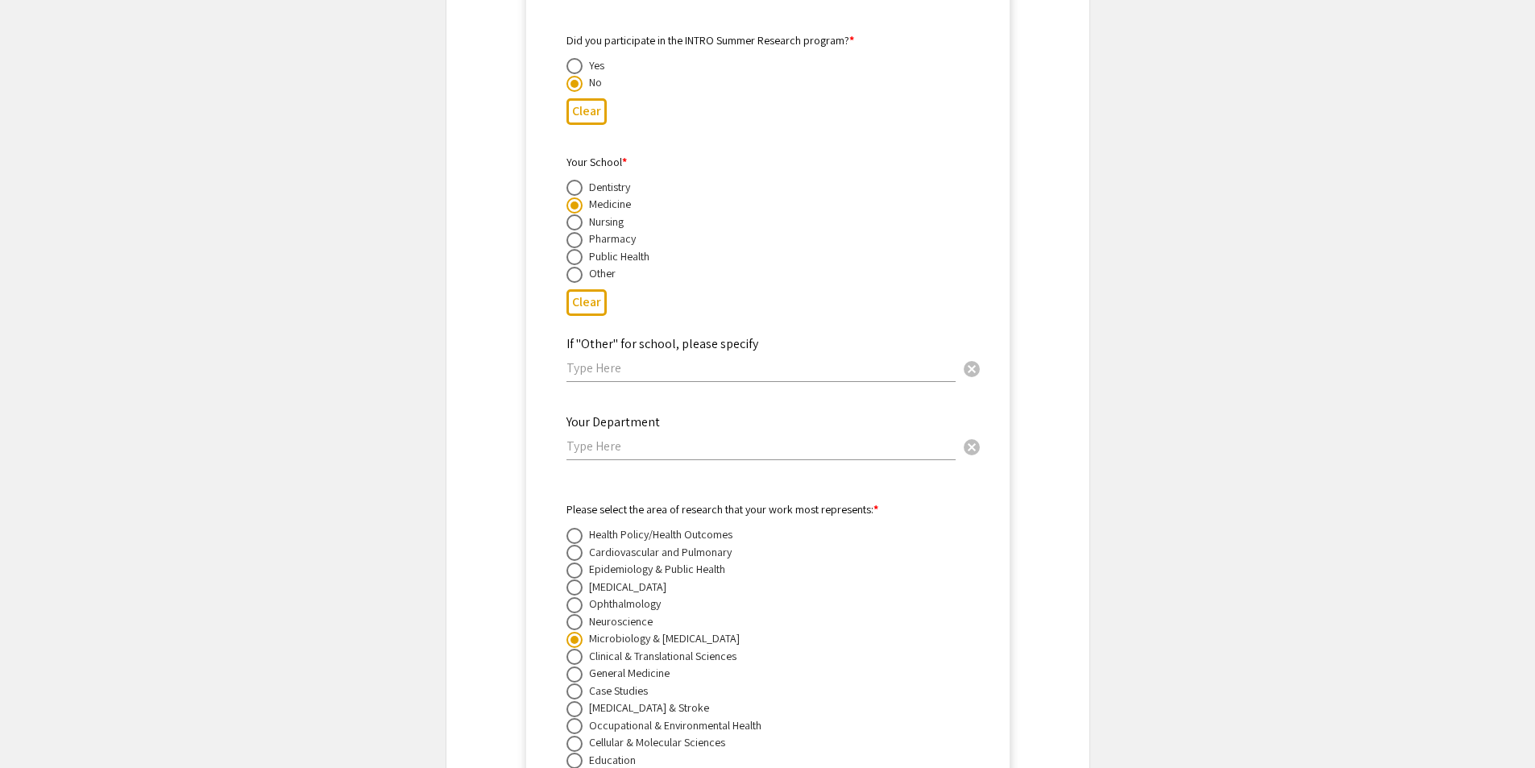
scroll to position [8220, 0]
click at [861, 439] on input "text" at bounding box center [761, 447] width 389 height 17
drag, startPoint x: 635, startPoint y: 424, endPoint x: 452, endPoint y: 427, distance: 183.0
type input "MICB"
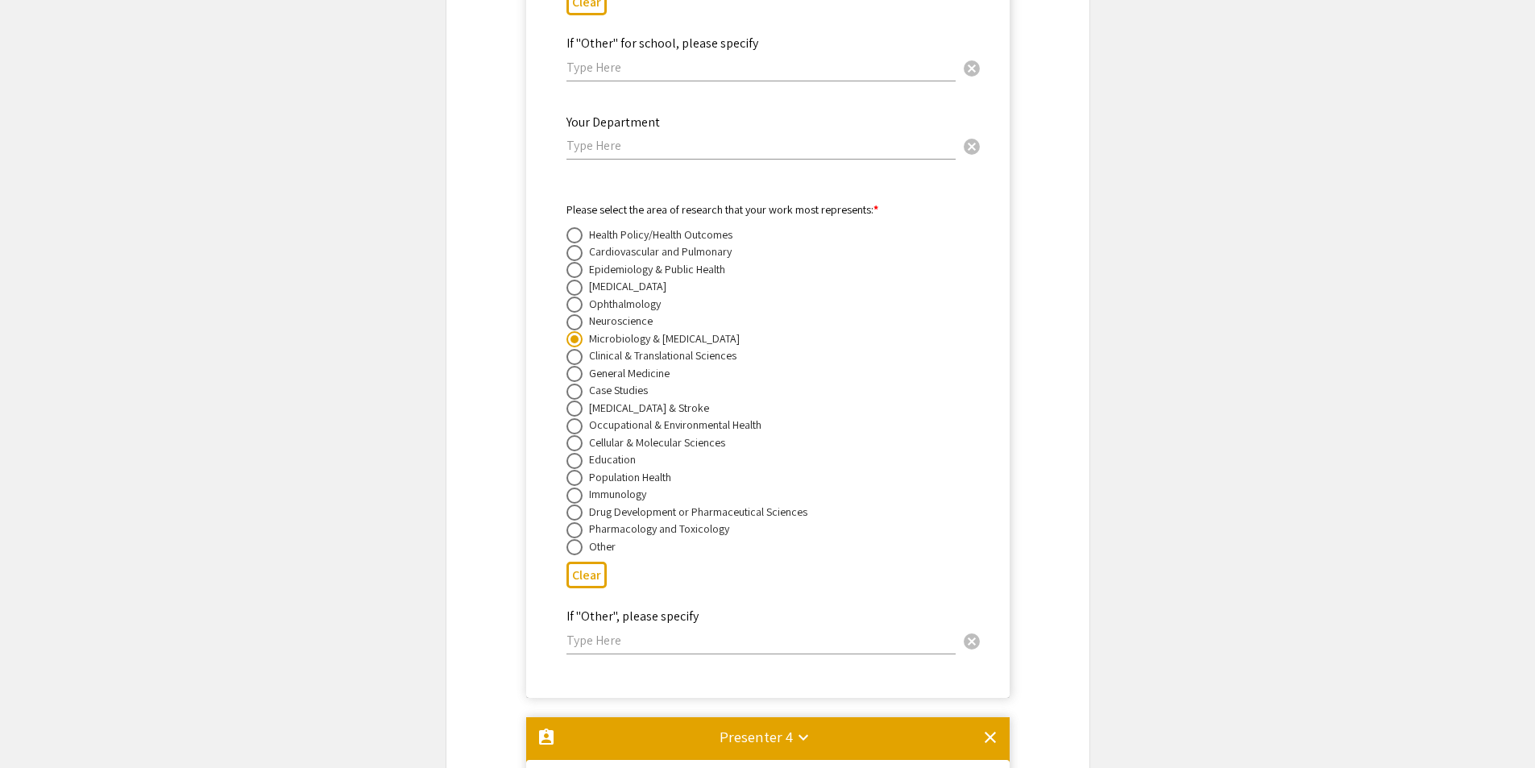
scroll to position [6124, 0]
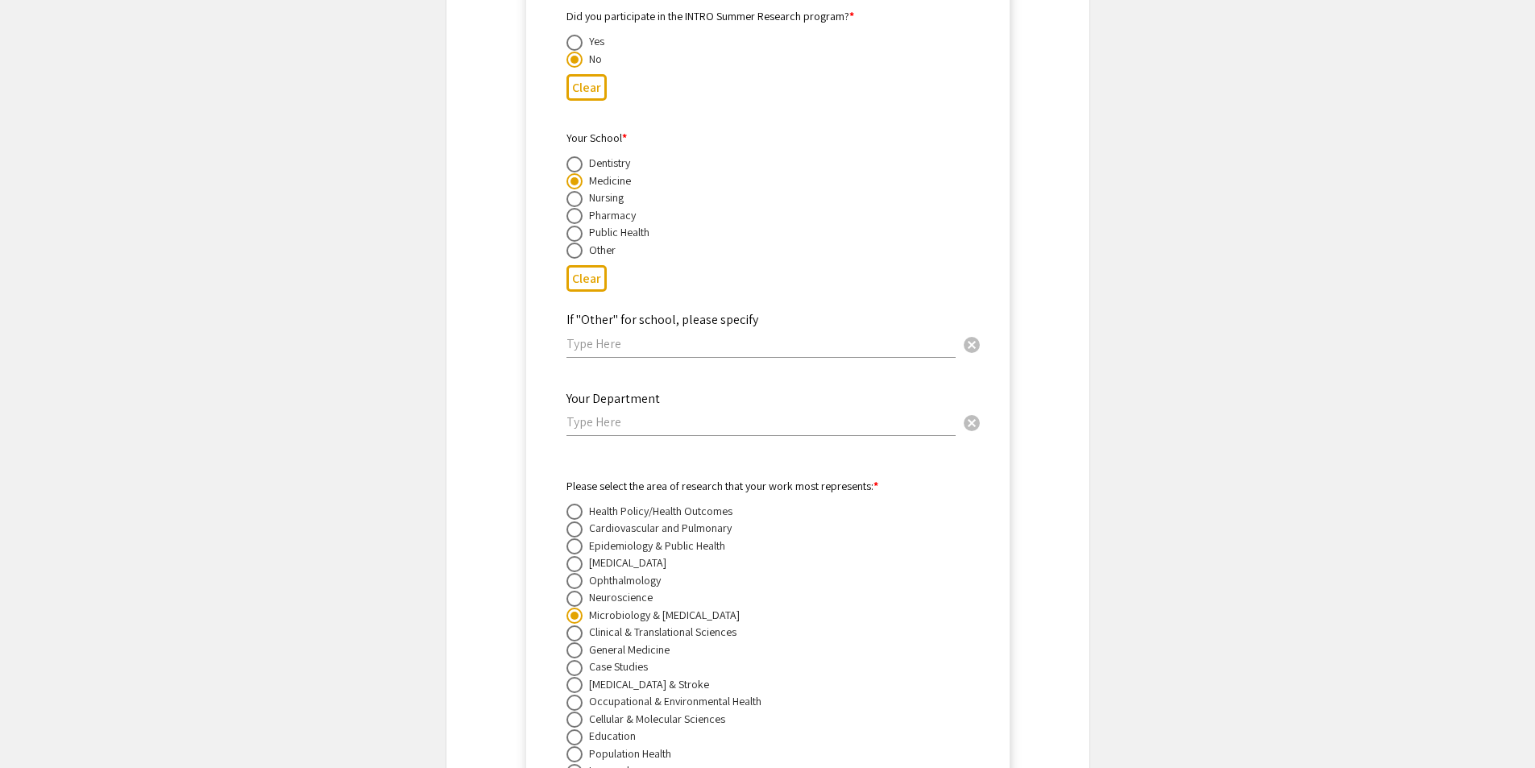
click at [758, 413] on input "text" at bounding box center [761, 421] width 389 height 17
paste input "MICB"
type input "MICB"
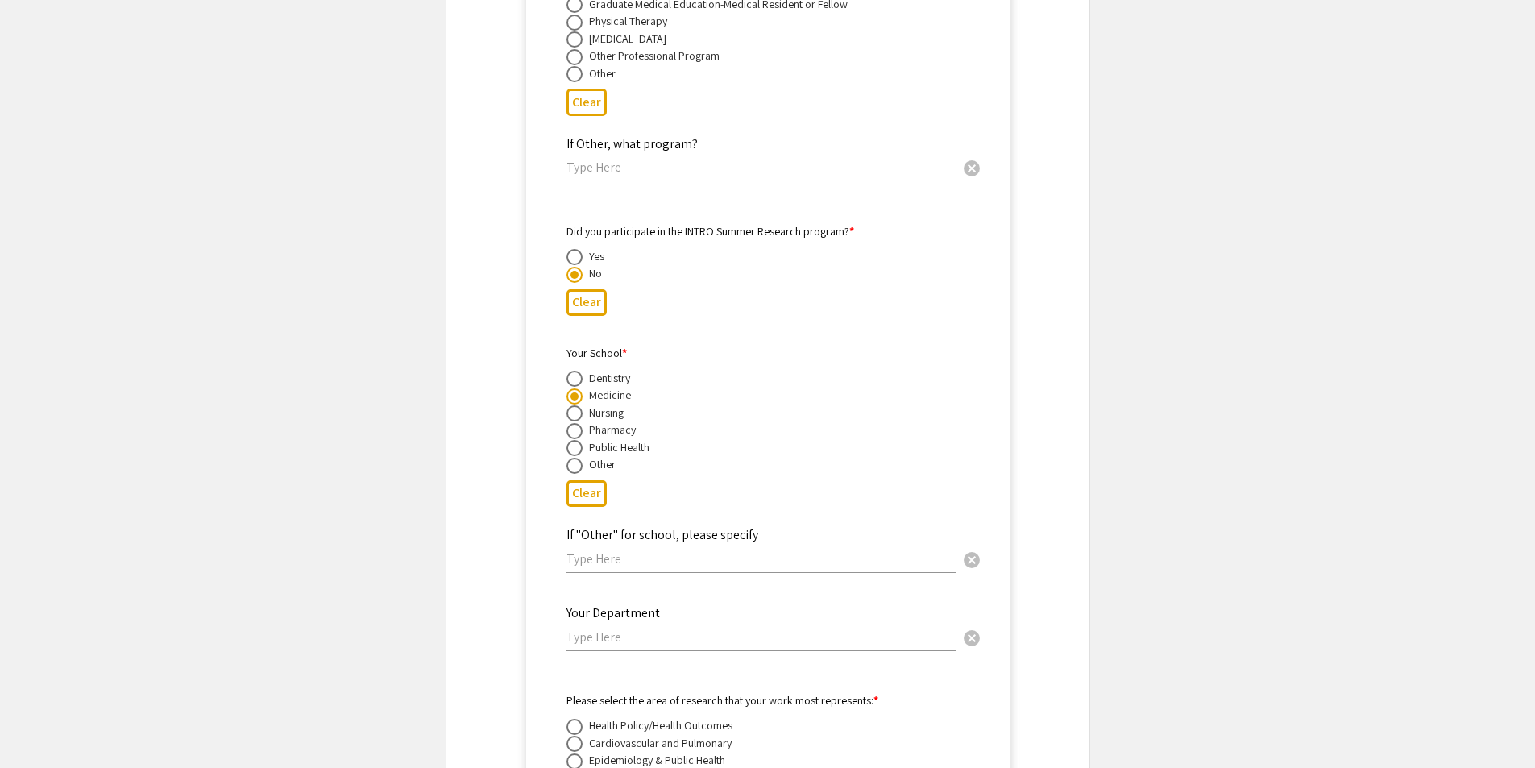
scroll to position [3787, 0]
click at [740, 630] on input "text" at bounding box center [761, 638] width 389 height 17
paste input "MICB"
type input "MICB"
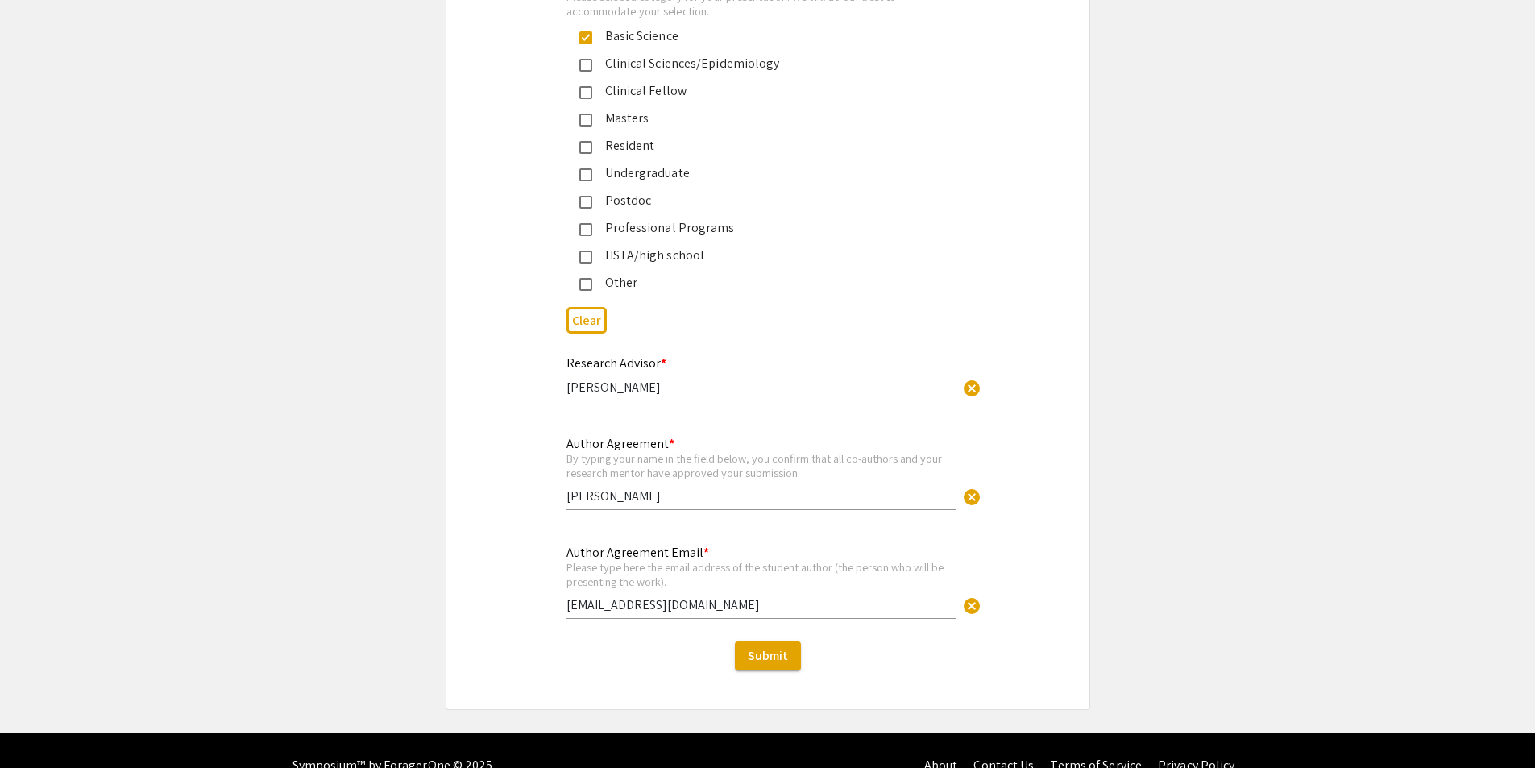
scroll to position [10211, 0]
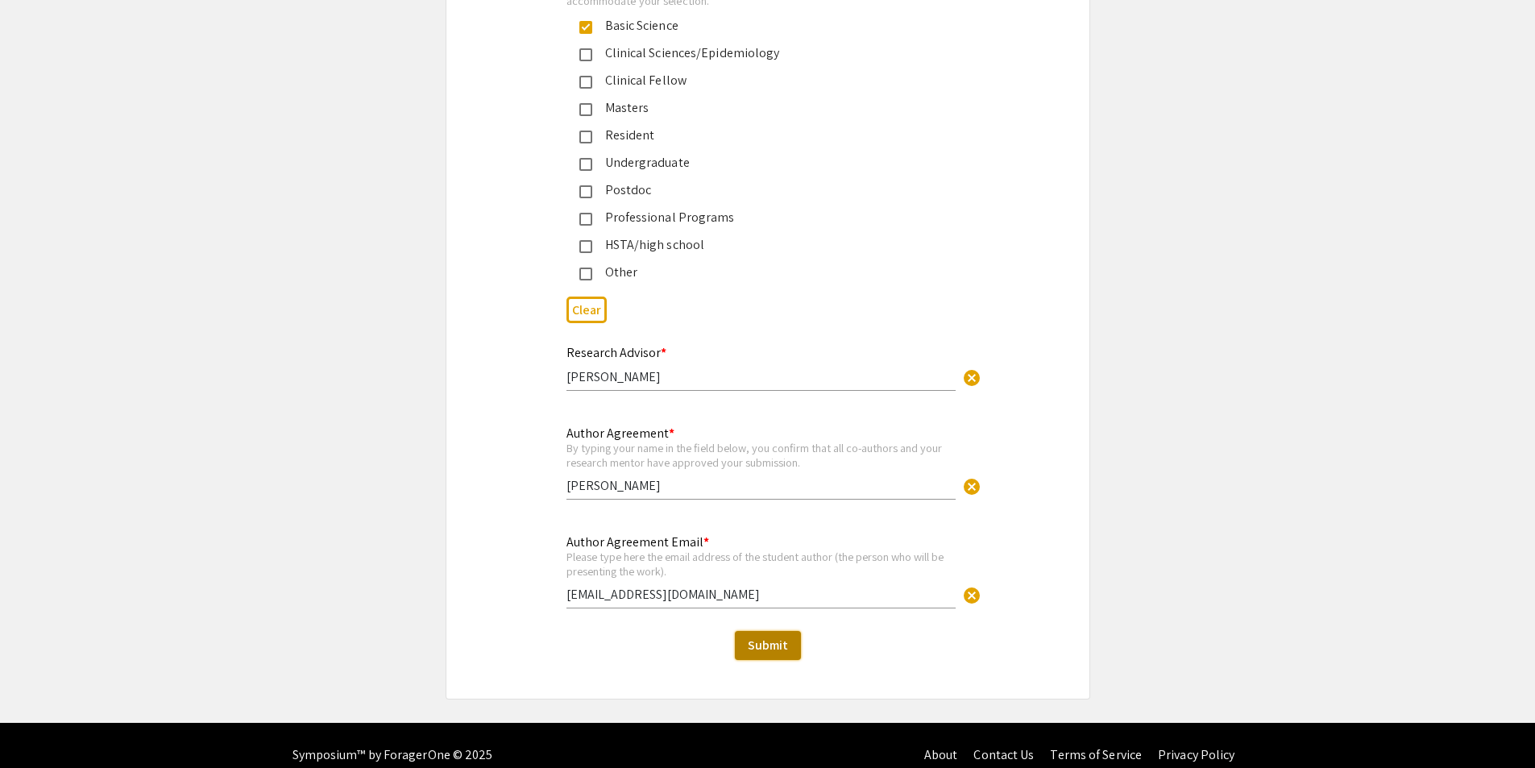
click at [785, 637] on span "Submit" at bounding box center [768, 645] width 40 height 17
click at [764, 637] on span "Submit" at bounding box center [768, 645] width 40 height 17
